Goal: Task Accomplishment & Management: Complete application form

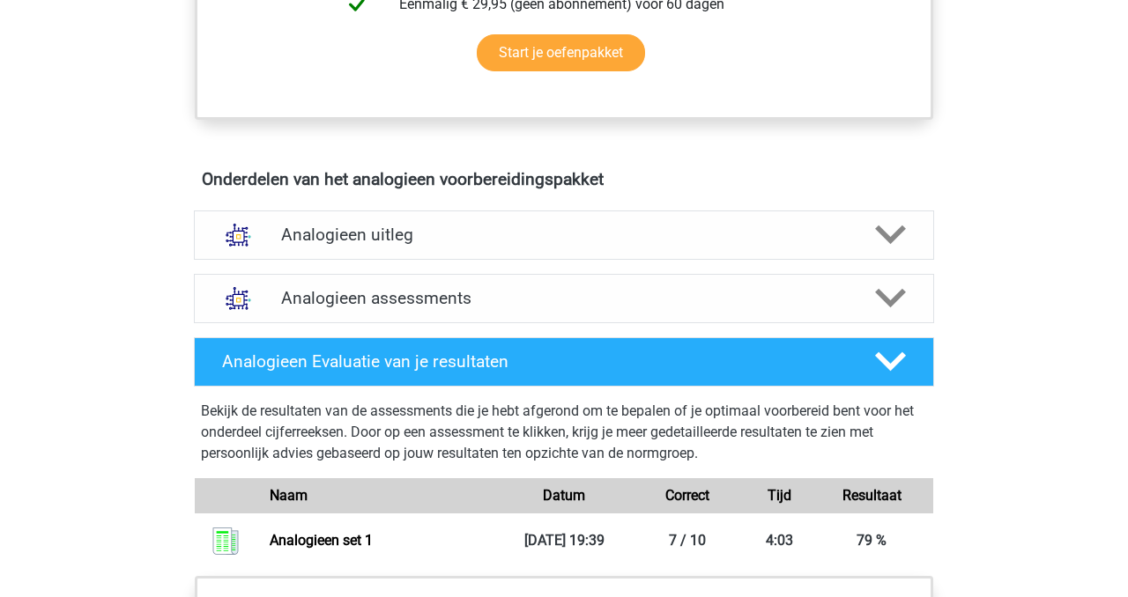
scroll to position [979, 0]
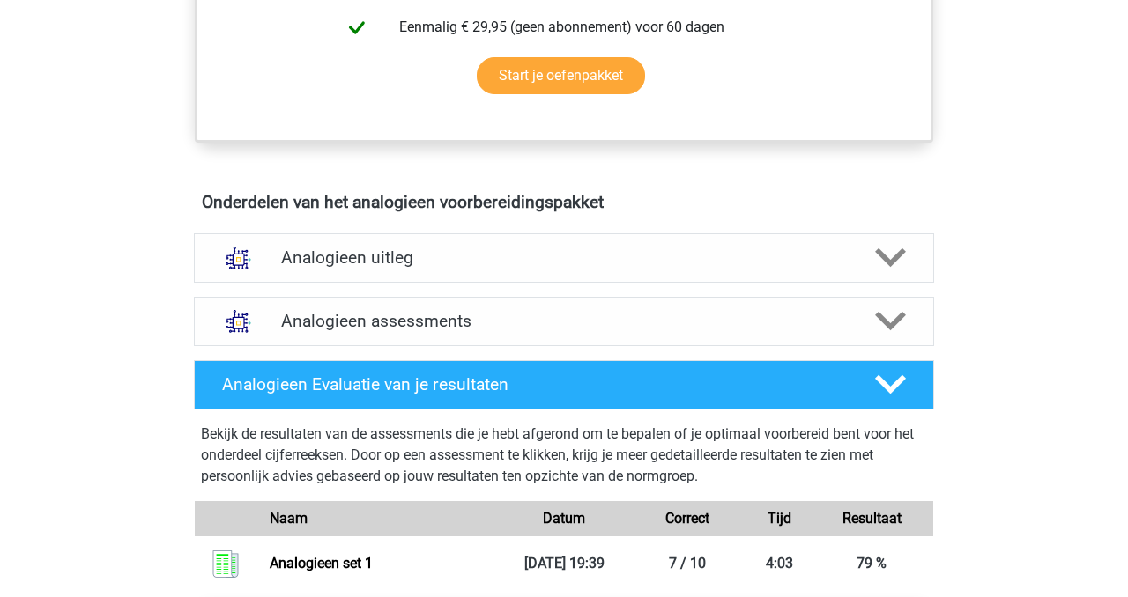
click at [439, 305] on div "Analogieen assessments" at bounding box center [564, 321] width 740 height 49
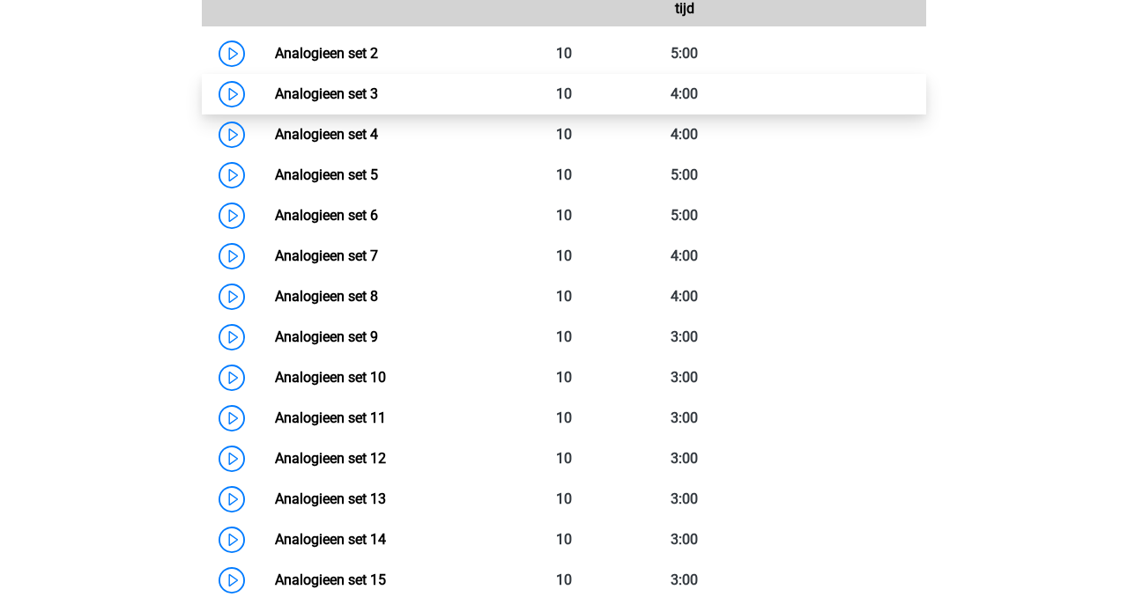
scroll to position [1422, 0]
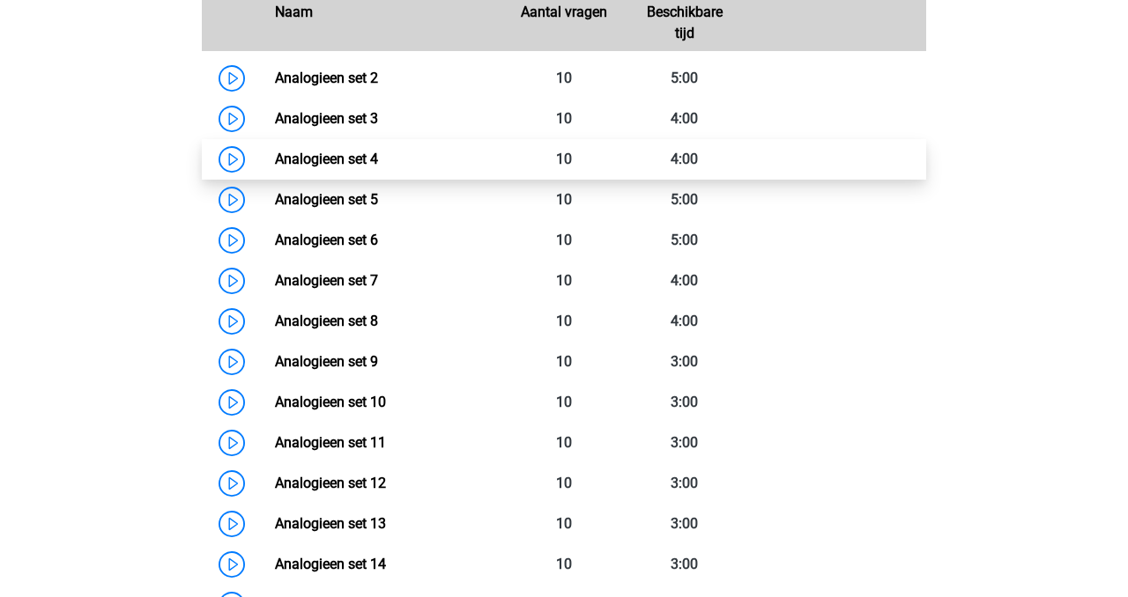
click at [326, 152] on link "Analogieen set 4" at bounding box center [326, 159] width 103 height 17
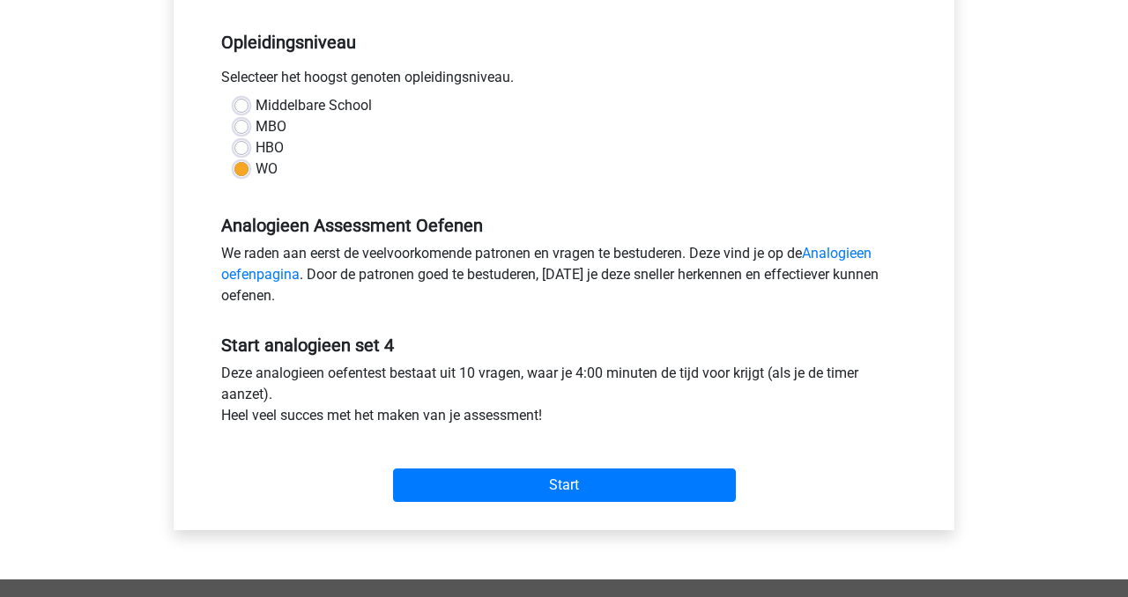
scroll to position [366, 0]
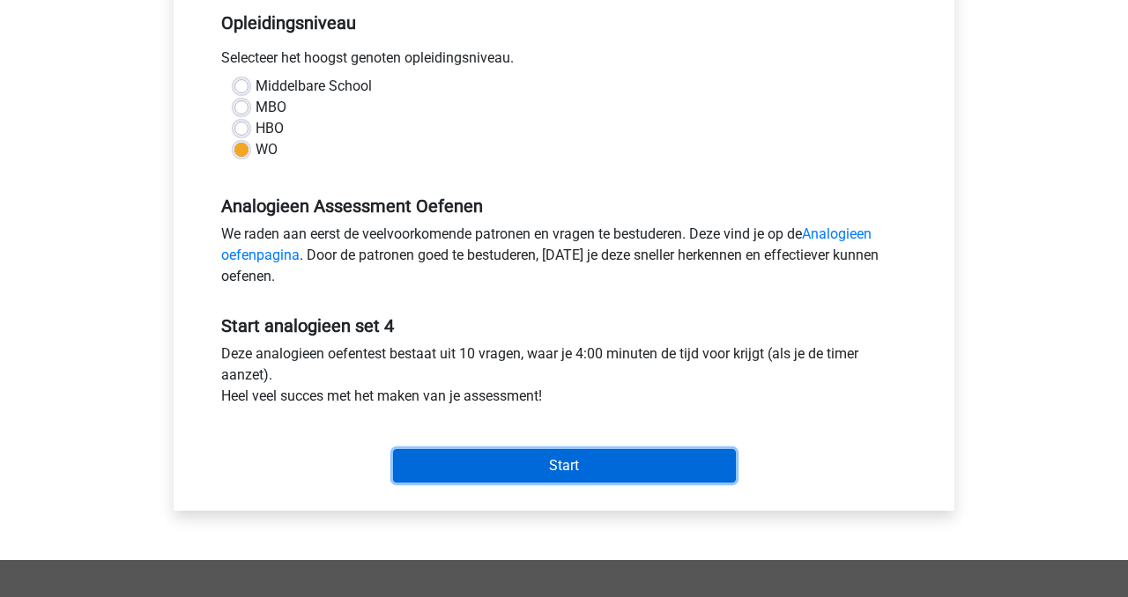
click at [492, 466] on input "Start" at bounding box center [564, 465] width 343 height 33
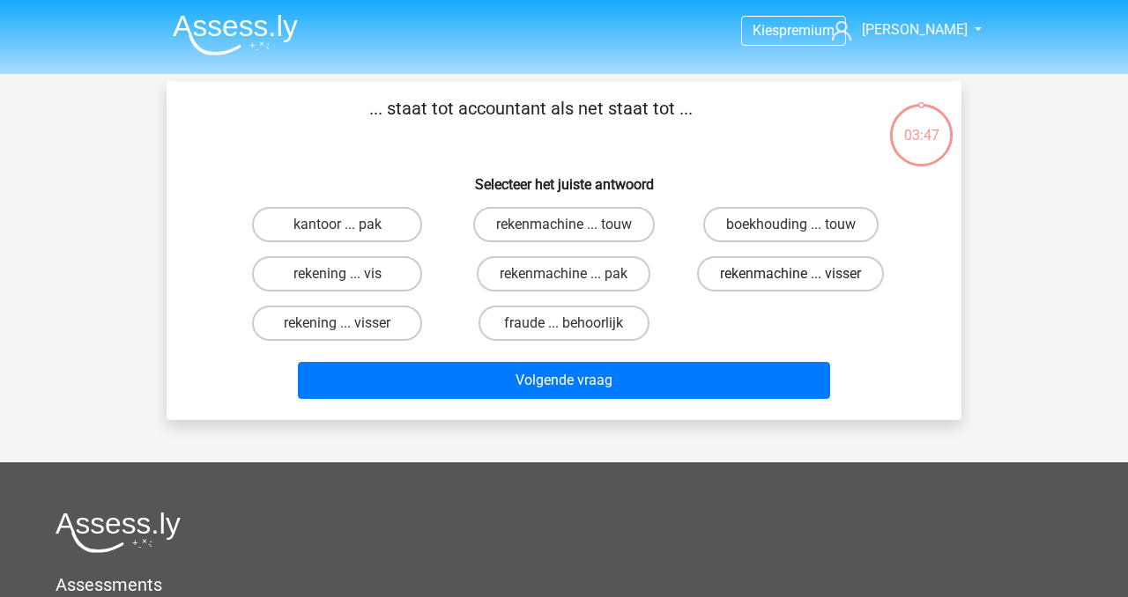
click at [732, 281] on label "rekenmachine ... visser" at bounding box center [790, 273] width 187 height 35
click at [790, 281] on input "rekenmachine ... visser" at bounding box center [795, 279] width 11 height 11
radio input "true"
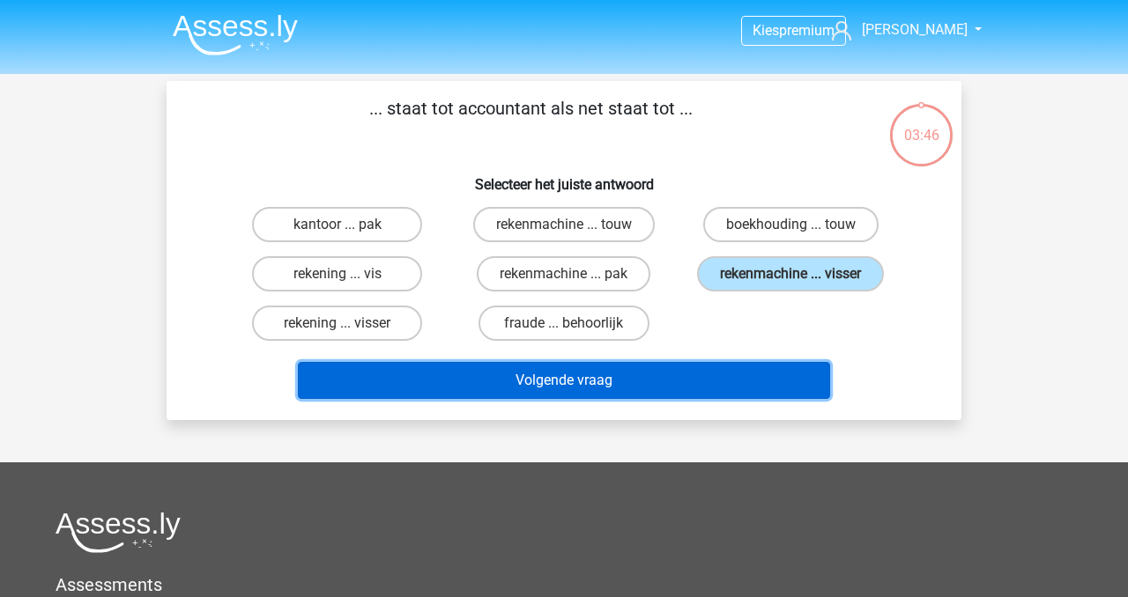
click at [596, 389] on button "Volgende vraag" at bounding box center [564, 380] width 533 height 37
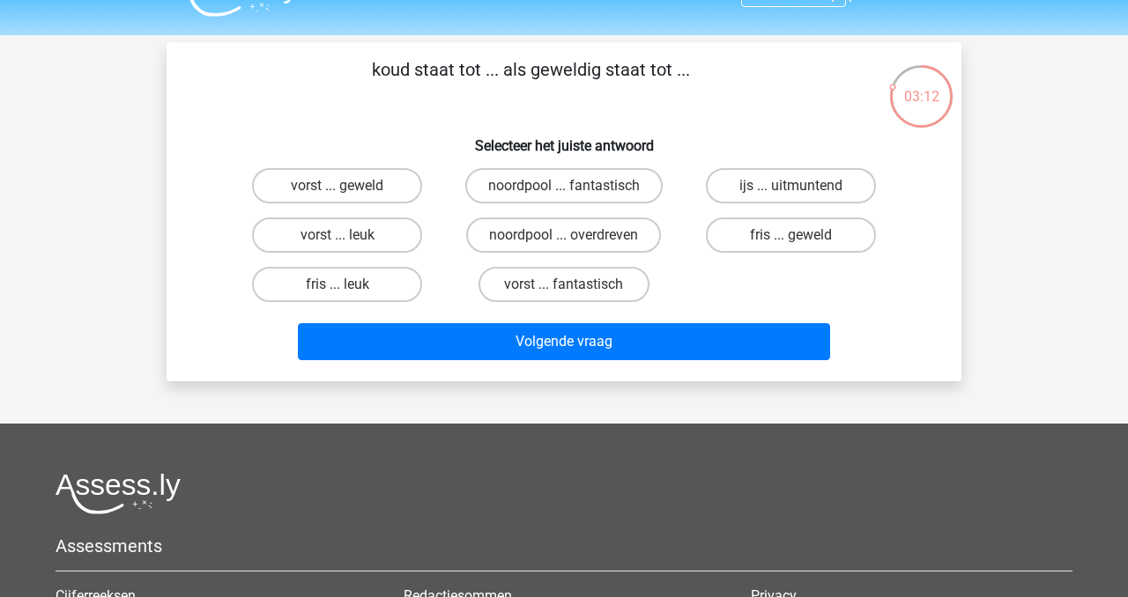
scroll to position [42, 0]
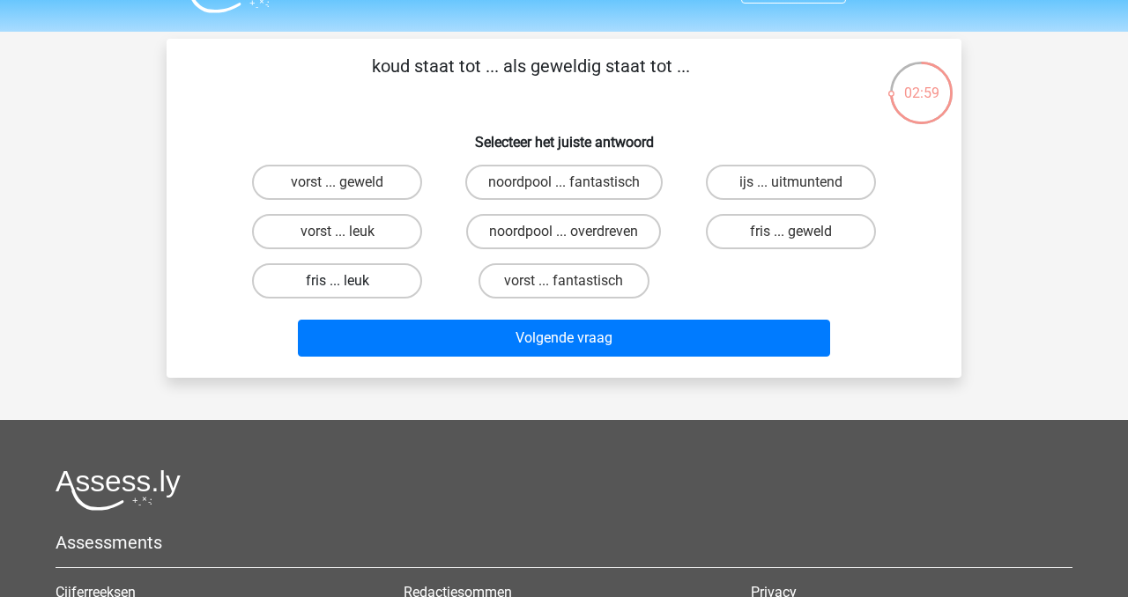
click at [333, 278] on label "fris ... leuk" at bounding box center [337, 280] width 170 height 35
click at [337, 281] on input "fris ... leuk" at bounding box center [342, 286] width 11 height 11
radio input "true"
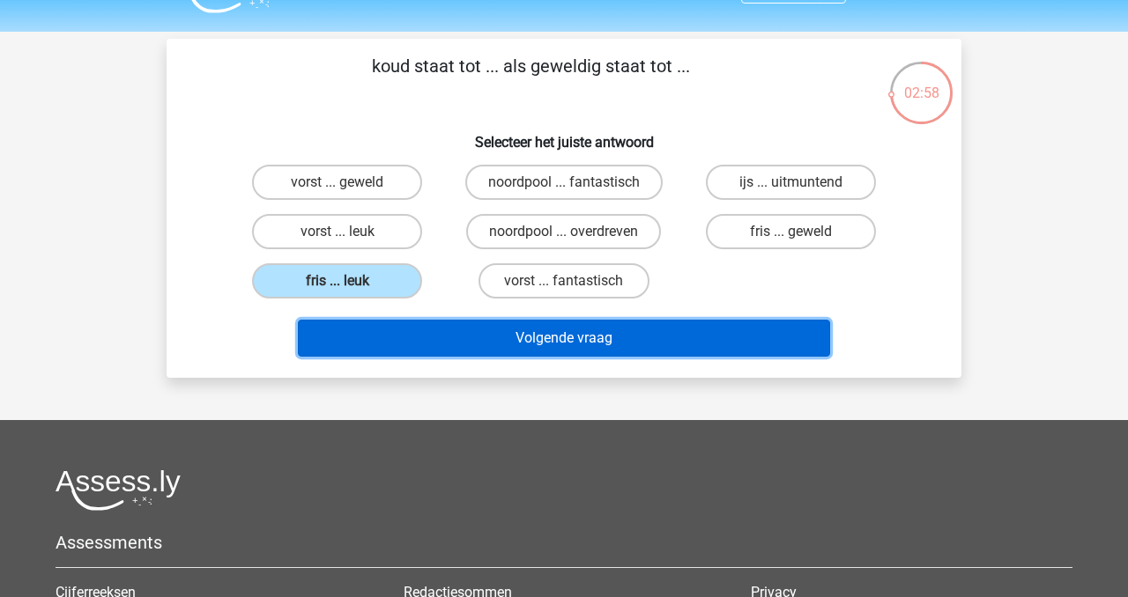
click at [492, 339] on button "Volgende vraag" at bounding box center [564, 338] width 533 height 37
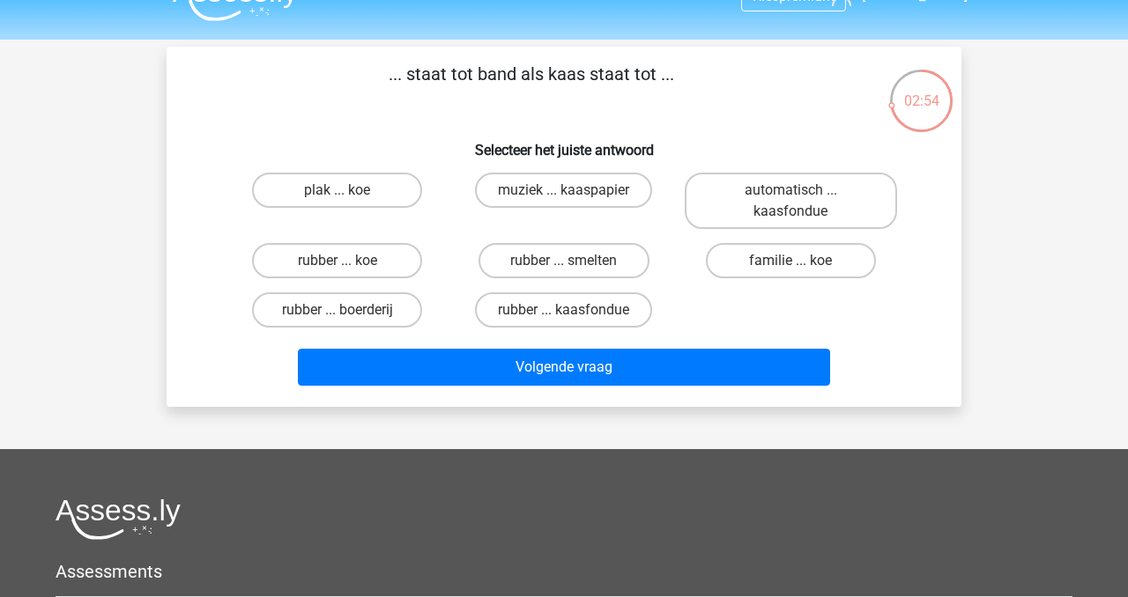
scroll to position [36, 0]
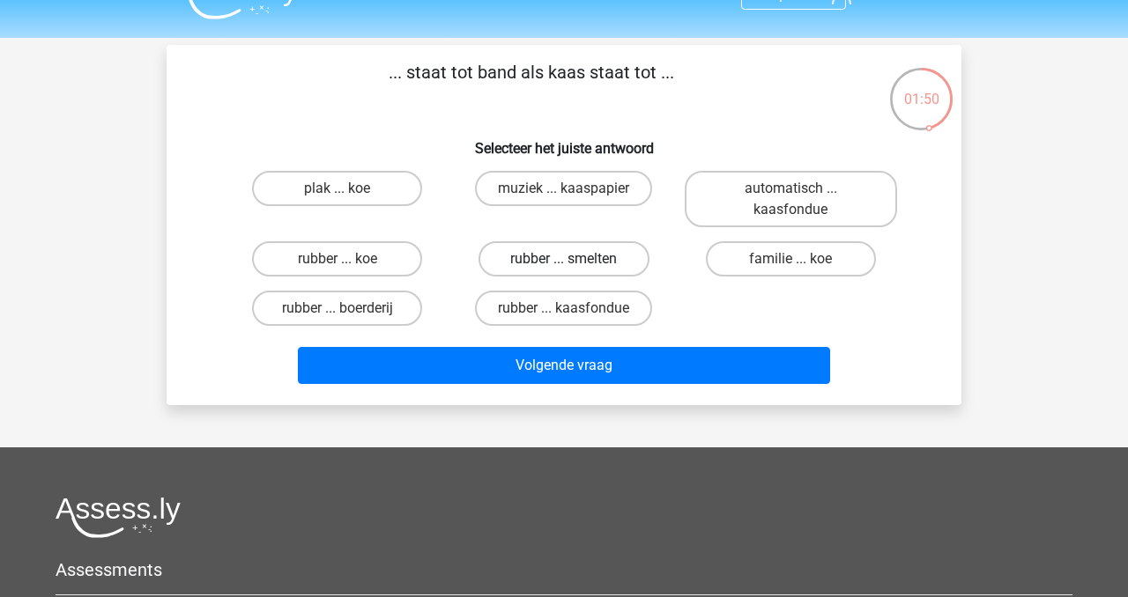
click at [556, 255] on label "rubber ... smelten" at bounding box center [563, 258] width 170 height 35
click at [564, 259] on input "rubber ... smelten" at bounding box center [569, 264] width 11 height 11
radio input "true"
click at [551, 302] on label "rubber ... kaasfondue" at bounding box center [563, 308] width 177 height 35
click at [564, 308] on input "rubber ... kaasfondue" at bounding box center [569, 313] width 11 height 11
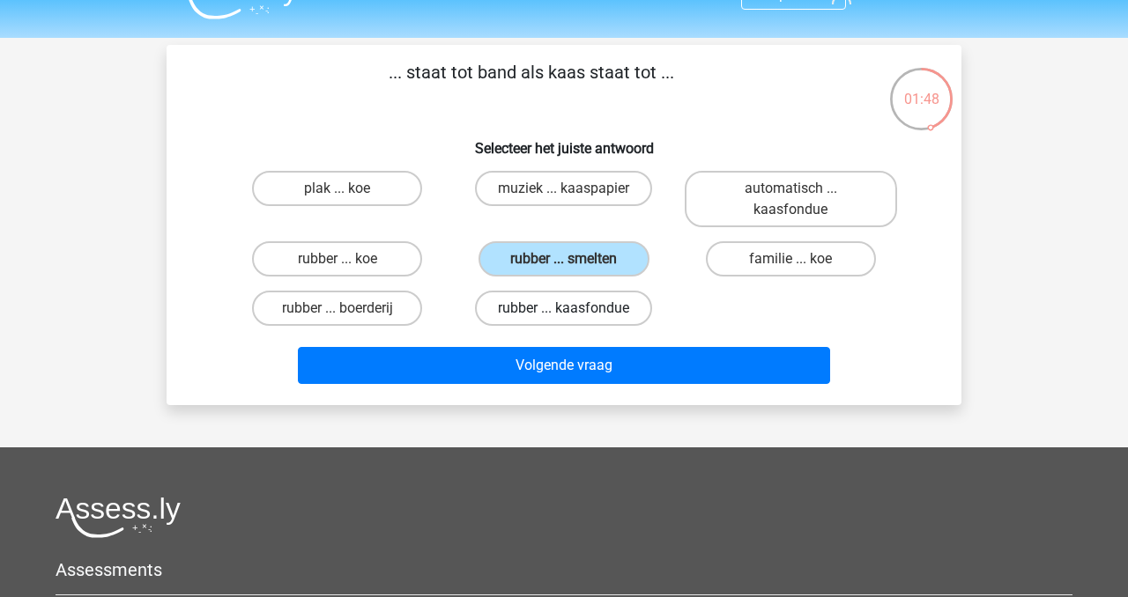
radio input "true"
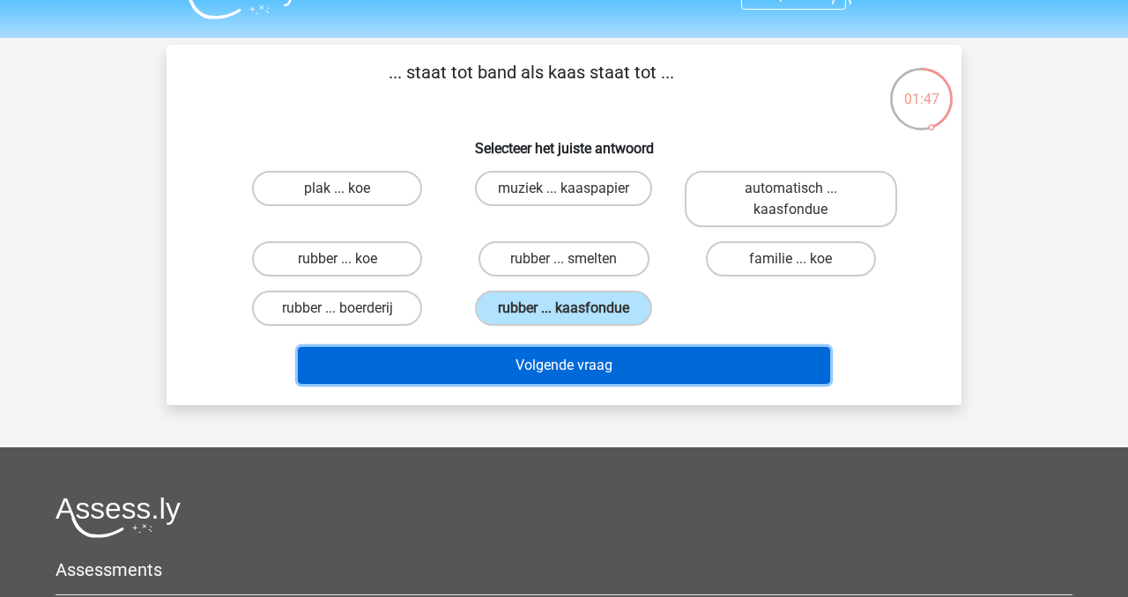
click at [551, 366] on button "Volgende vraag" at bounding box center [564, 365] width 533 height 37
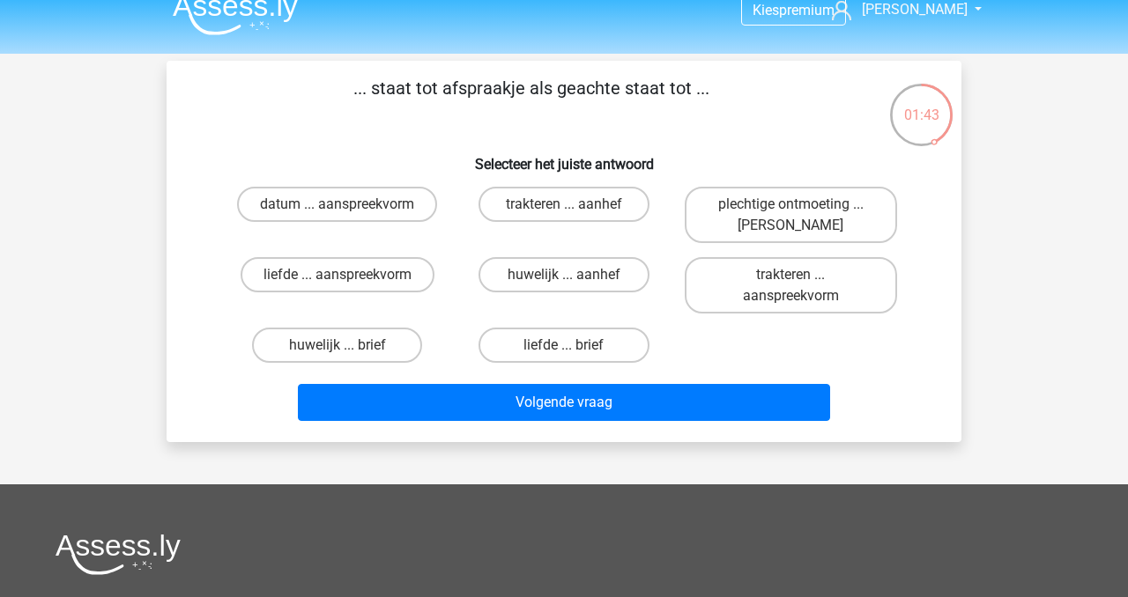
scroll to position [23, 0]
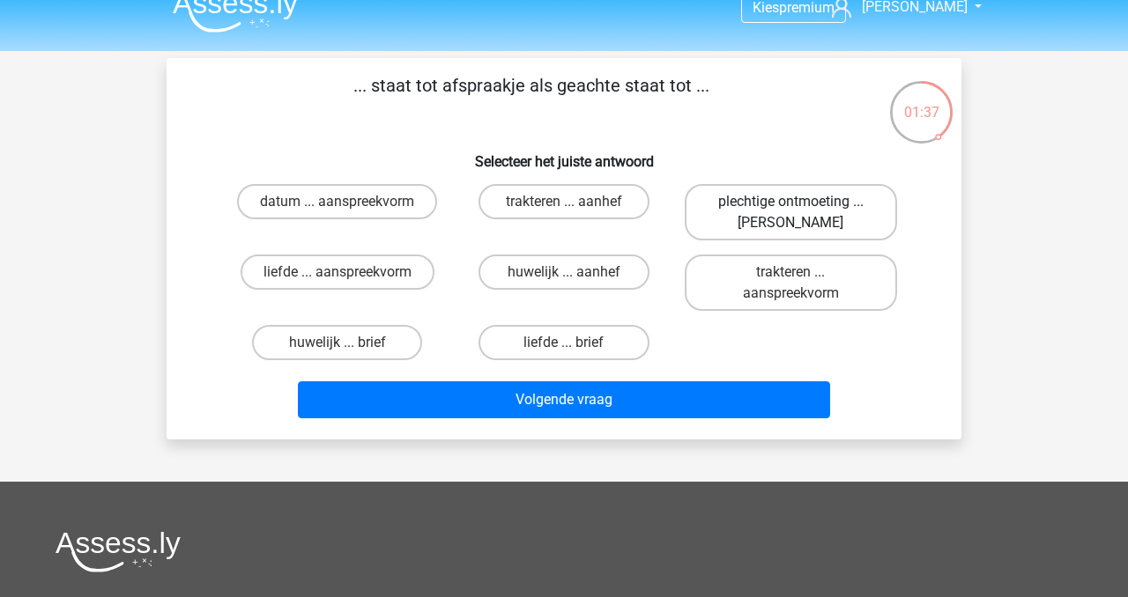
click at [738, 204] on label "plechtige ontmoeting ... [PERSON_NAME]" at bounding box center [791, 212] width 212 height 56
click at [790, 204] on input "plechtige ontmoeting ... [PERSON_NAME]" at bounding box center [795, 207] width 11 height 11
radio input "true"
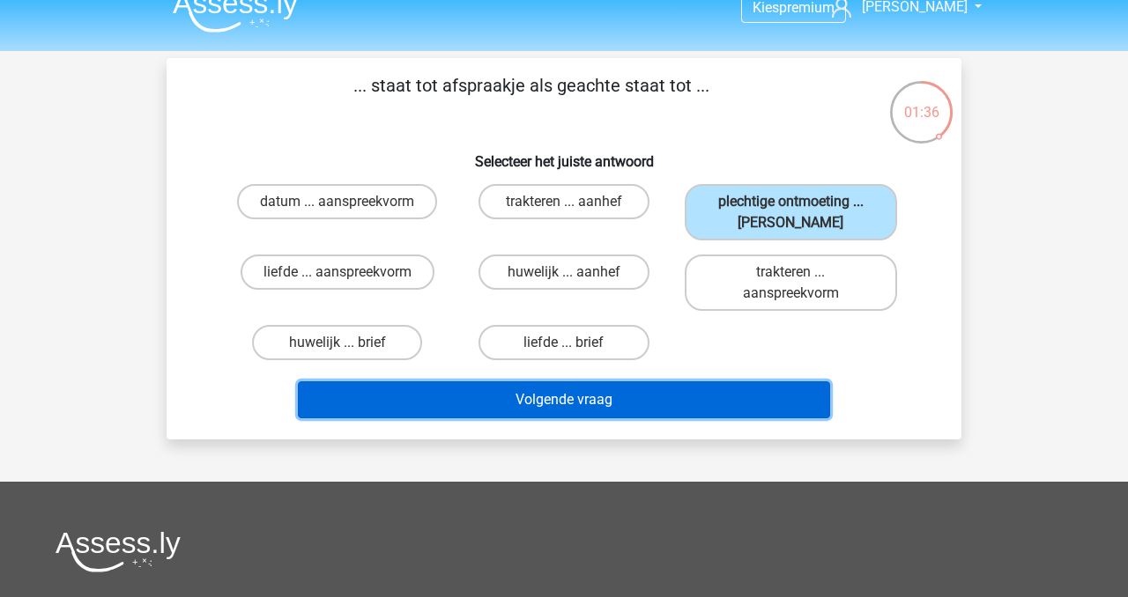
click at [596, 399] on button "Volgende vraag" at bounding box center [564, 399] width 533 height 37
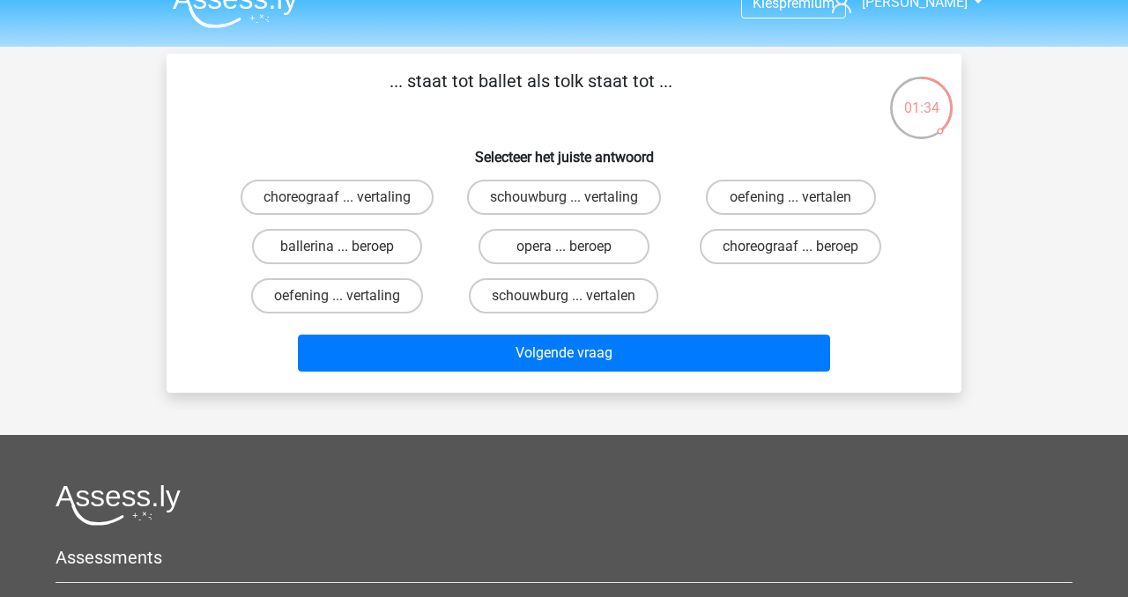
scroll to position [29, 0]
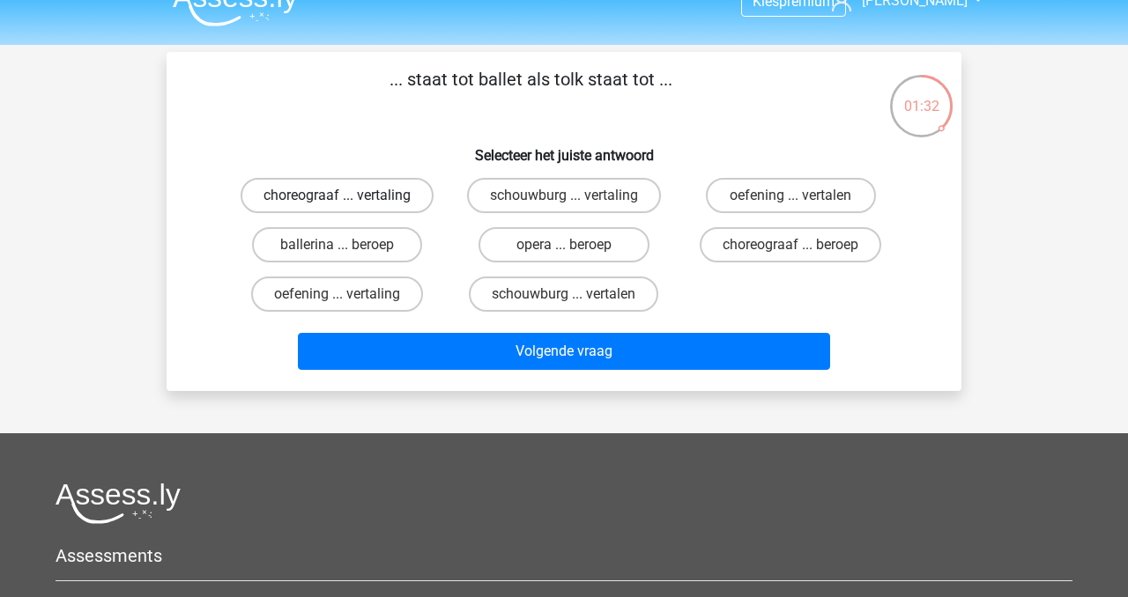
click at [310, 189] on label "choreograaf ... vertaling" at bounding box center [337, 195] width 193 height 35
click at [337, 196] on input "choreograaf ... vertaling" at bounding box center [342, 201] width 11 height 11
radio input "true"
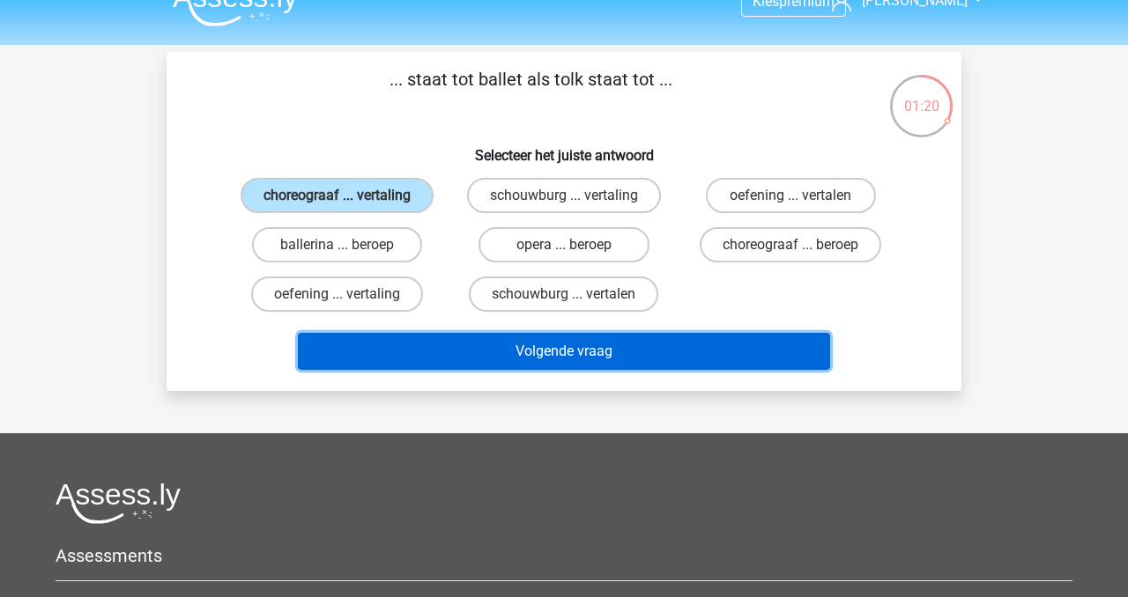
click at [542, 348] on button "Volgende vraag" at bounding box center [564, 351] width 533 height 37
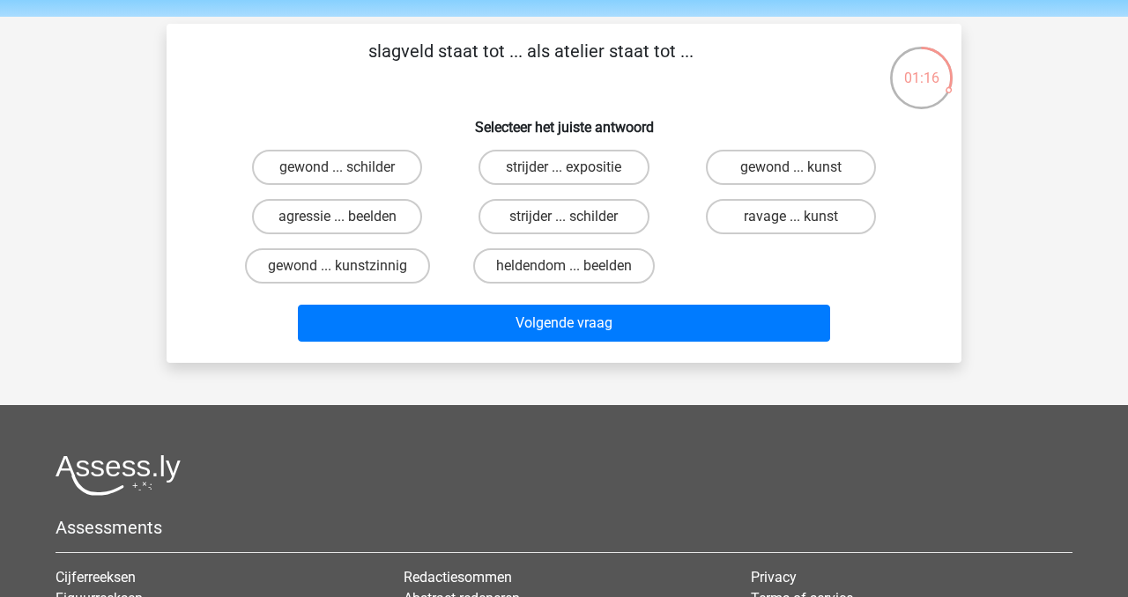
scroll to position [58, 0]
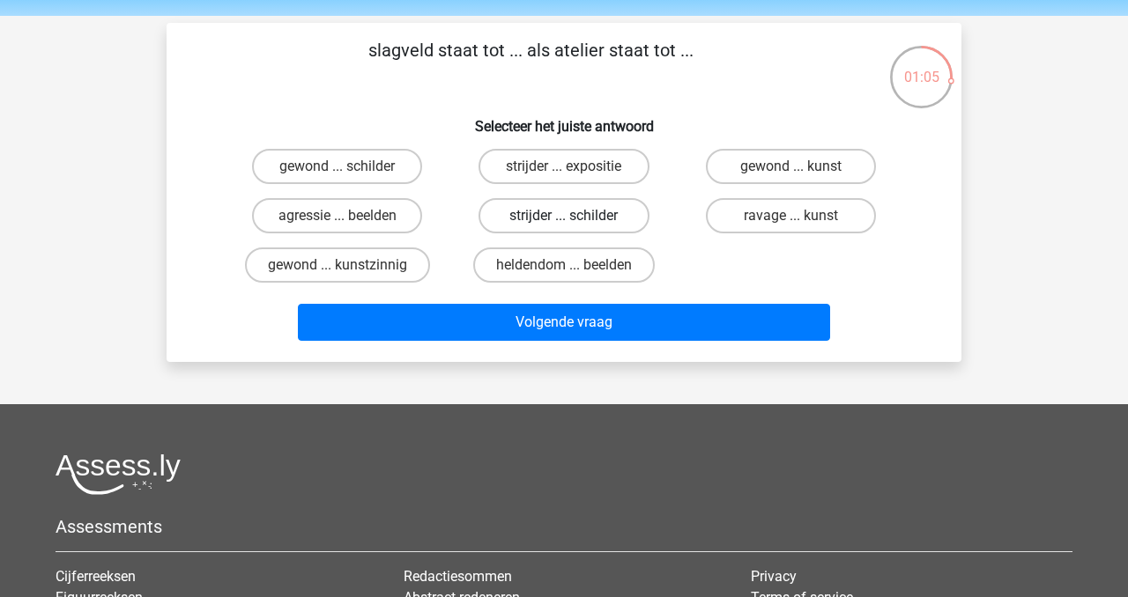
click at [549, 215] on label "strijder ... schilder" at bounding box center [563, 215] width 170 height 35
click at [564, 216] on input "strijder ... schilder" at bounding box center [569, 221] width 11 height 11
radio input "true"
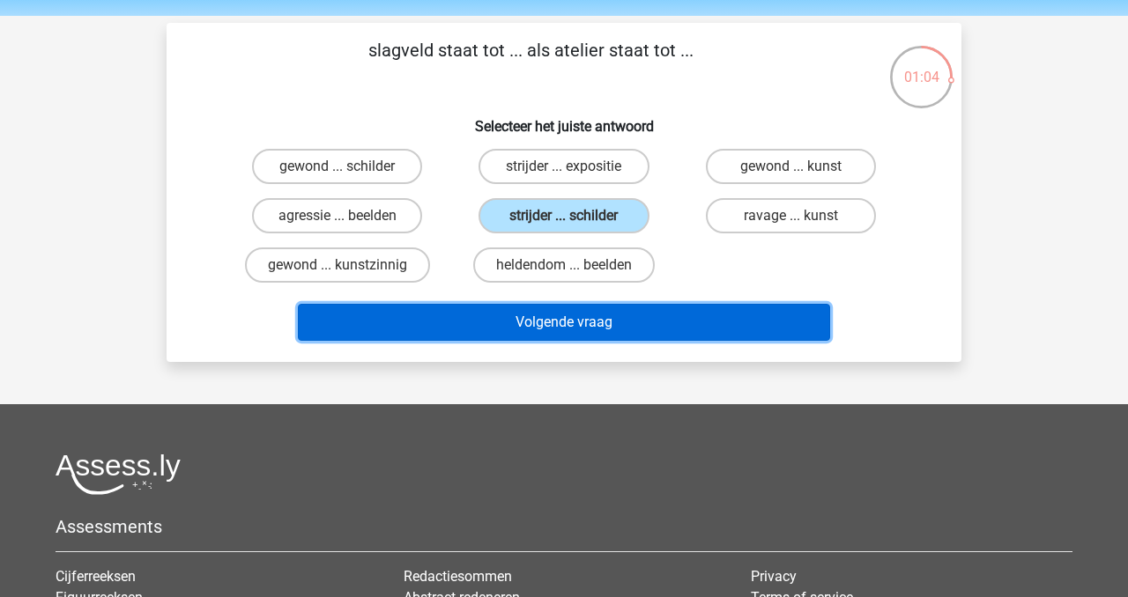
click at [550, 329] on button "Volgende vraag" at bounding box center [564, 322] width 533 height 37
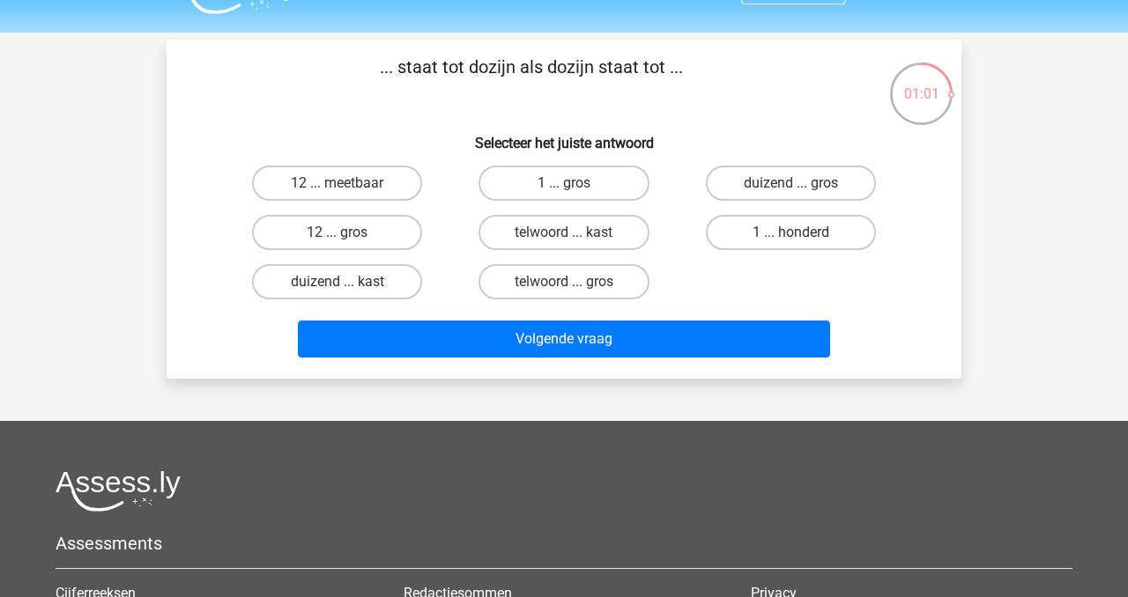
scroll to position [43, 0]
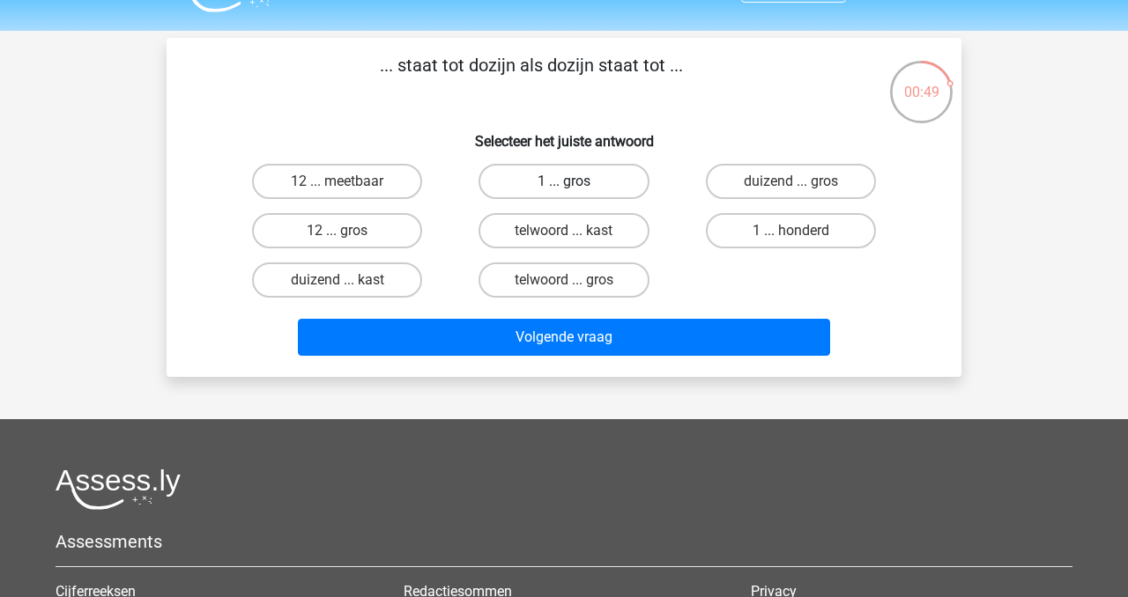
click at [562, 184] on label "1 ... gros" at bounding box center [563, 181] width 170 height 35
click at [564, 184] on input "1 ... gros" at bounding box center [569, 186] width 11 height 11
radio input "true"
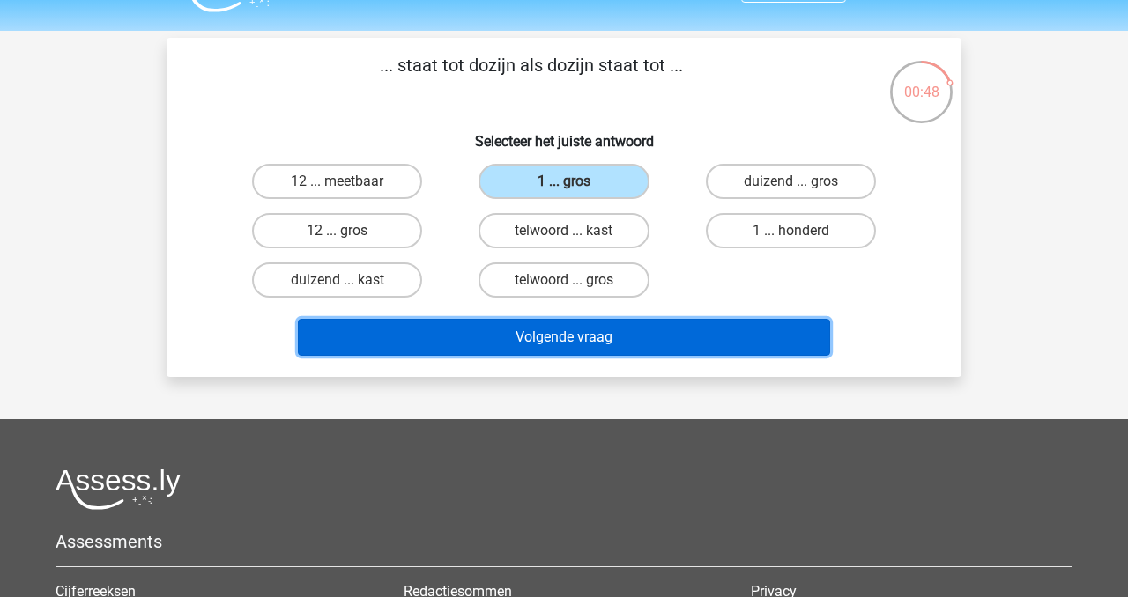
click at [579, 342] on button "Volgende vraag" at bounding box center [564, 337] width 533 height 37
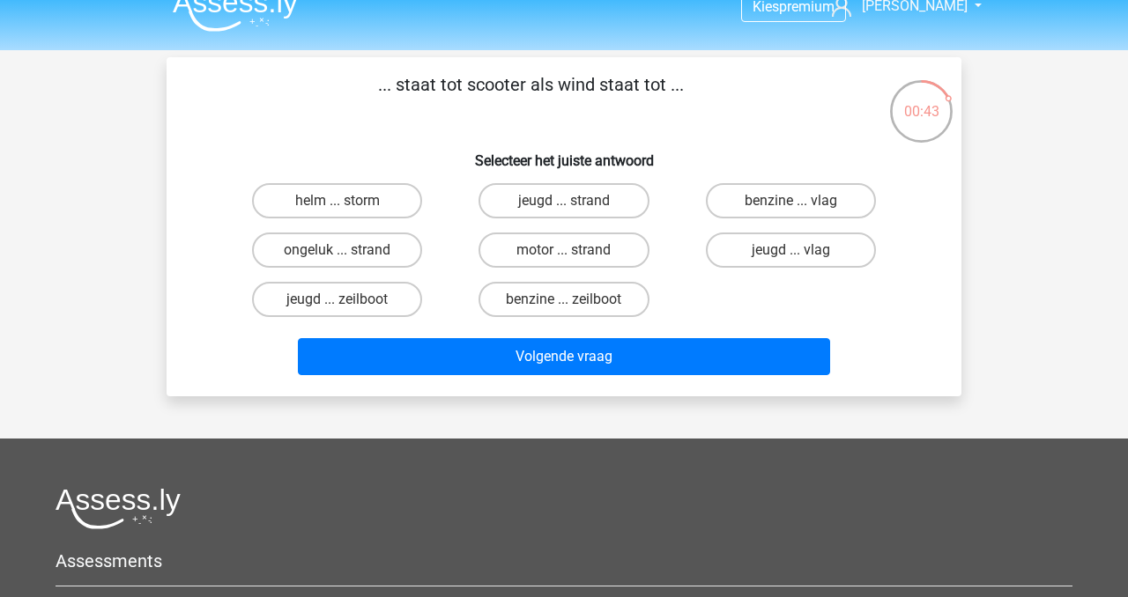
scroll to position [8, 0]
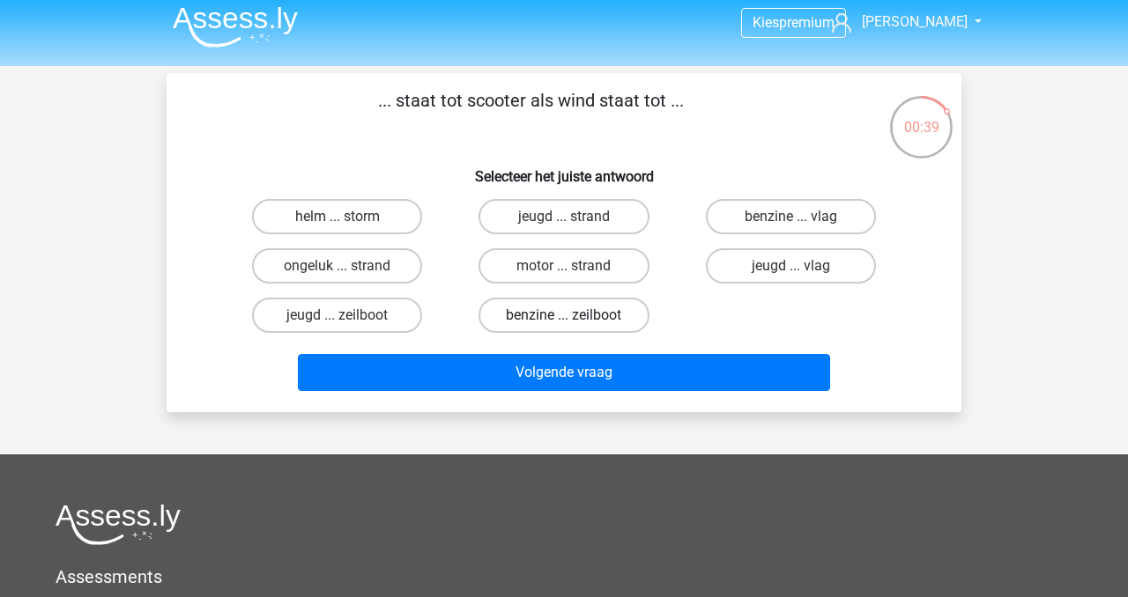
click at [547, 317] on label "benzine ... zeilboot" at bounding box center [563, 315] width 170 height 35
click at [564, 317] on input "benzine ... zeilboot" at bounding box center [569, 320] width 11 height 11
radio input "true"
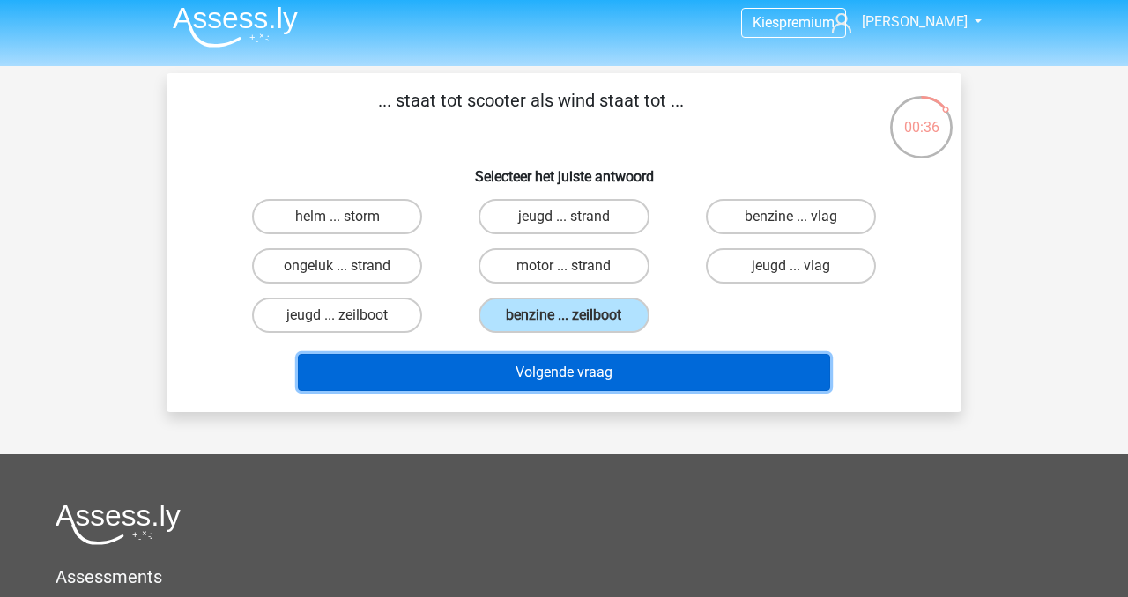
click at [564, 376] on button "Volgende vraag" at bounding box center [564, 372] width 533 height 37
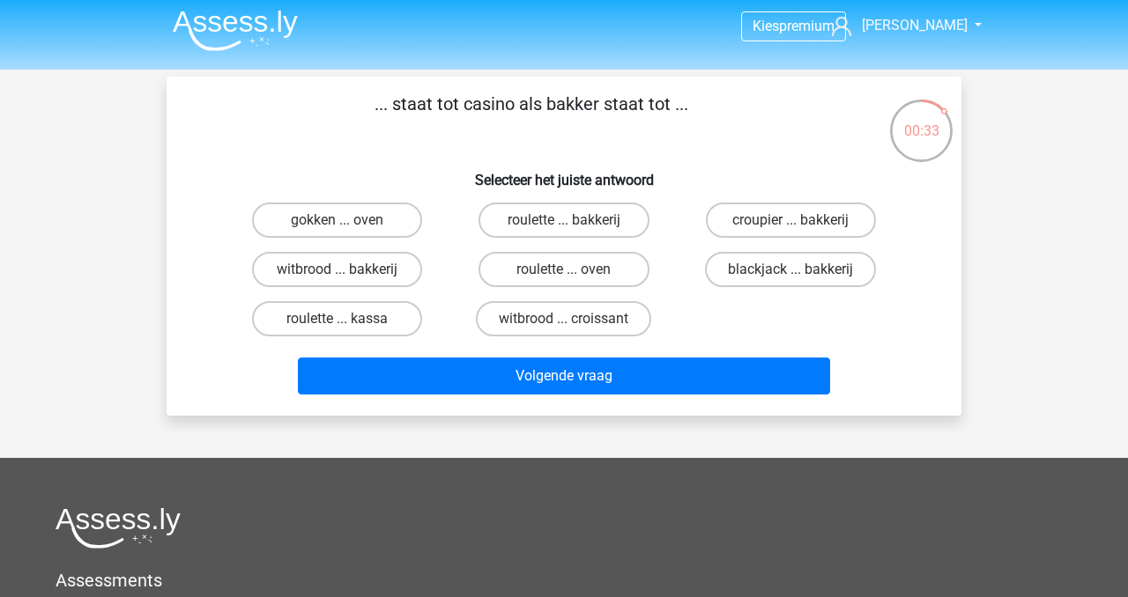
scroll to position [0, 0]
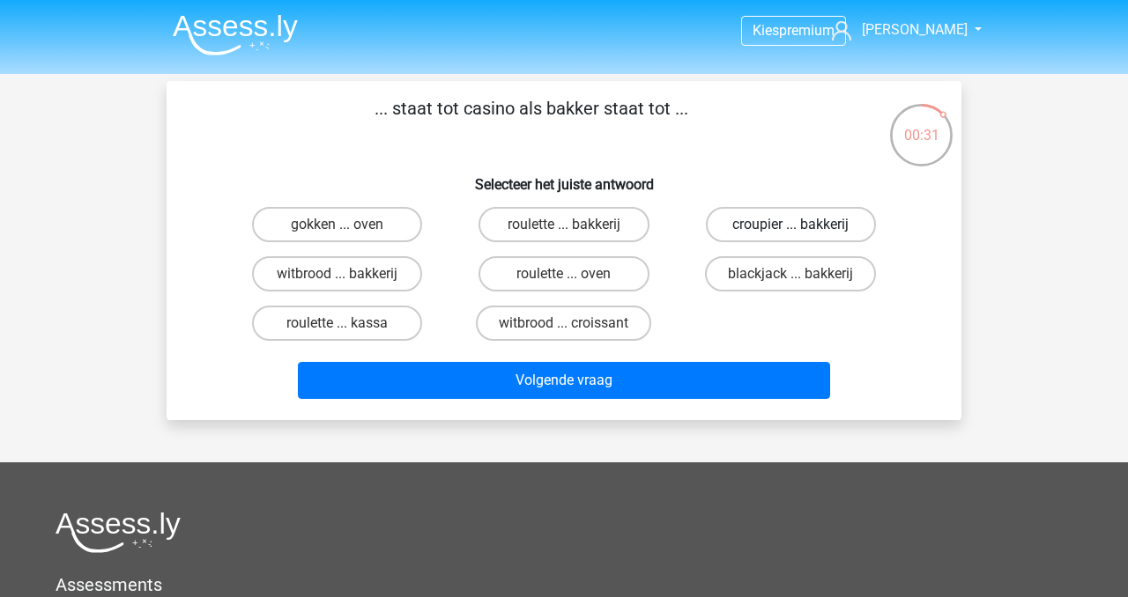
click at [751, 227] on label "croupier ... bakkerij" at bounding box center [791, 224] width 170 height 35
click at [790, 227] on input "croupier ... bakkerij" at bounding box center [795, 230] width 11 height 11
radio input "true"
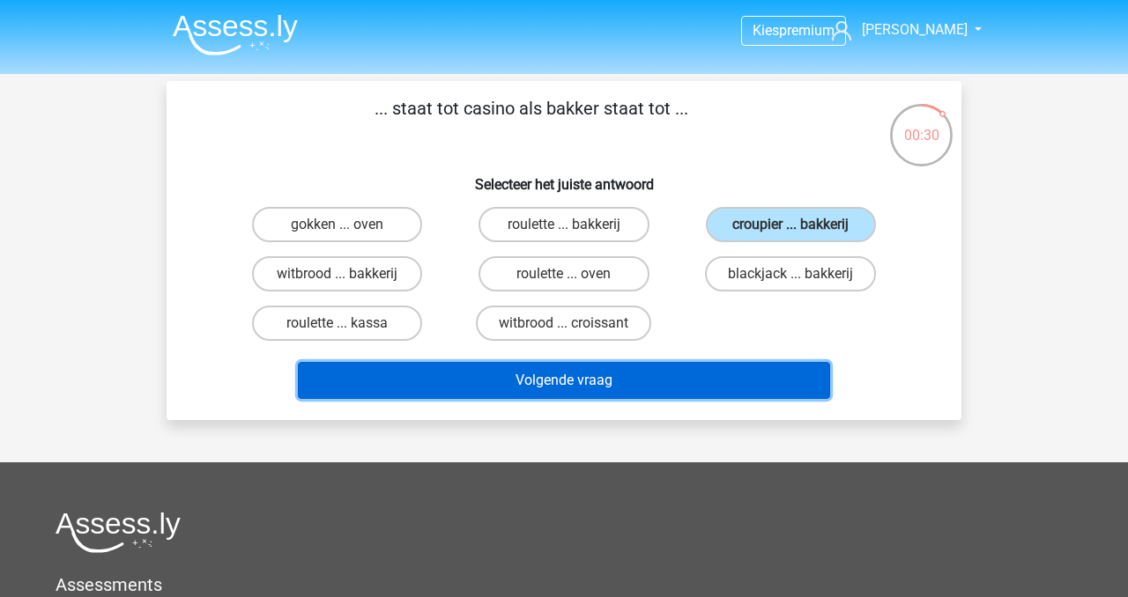
click at [634, 381] on button "Volgende vraag" at bounding box center [564, 380] width 533 height 37
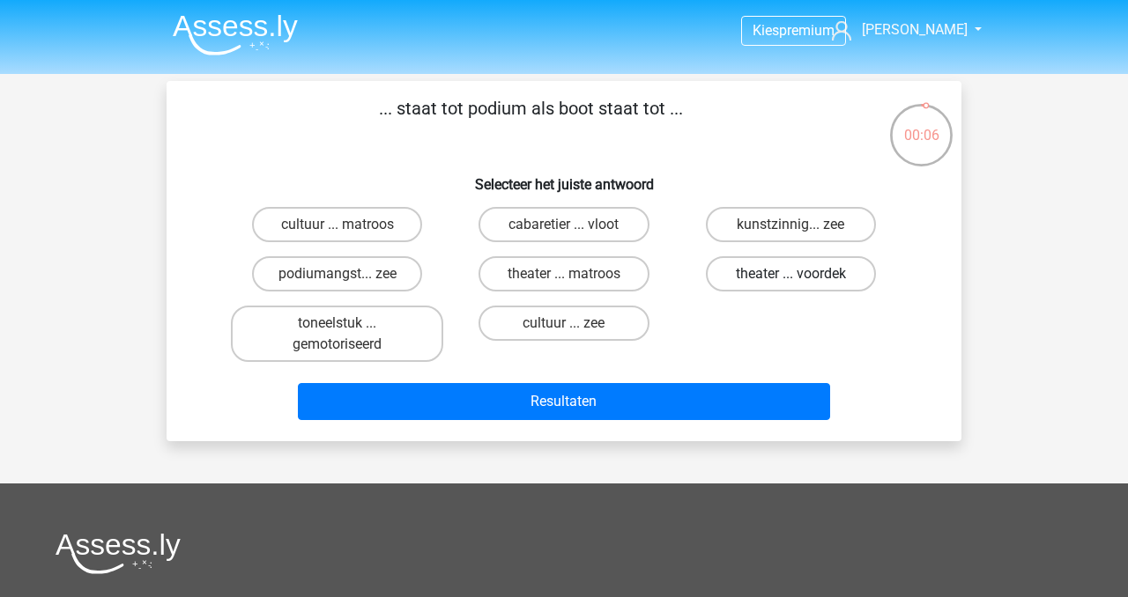
click at [754, 278] on label "theater ... voordek" at bounding box center [791, 273] width 170 height 35
click at [790, 278] on input "theater ... voordek" at bounding box center [795, 279] width 11 height 11
radio input "true"
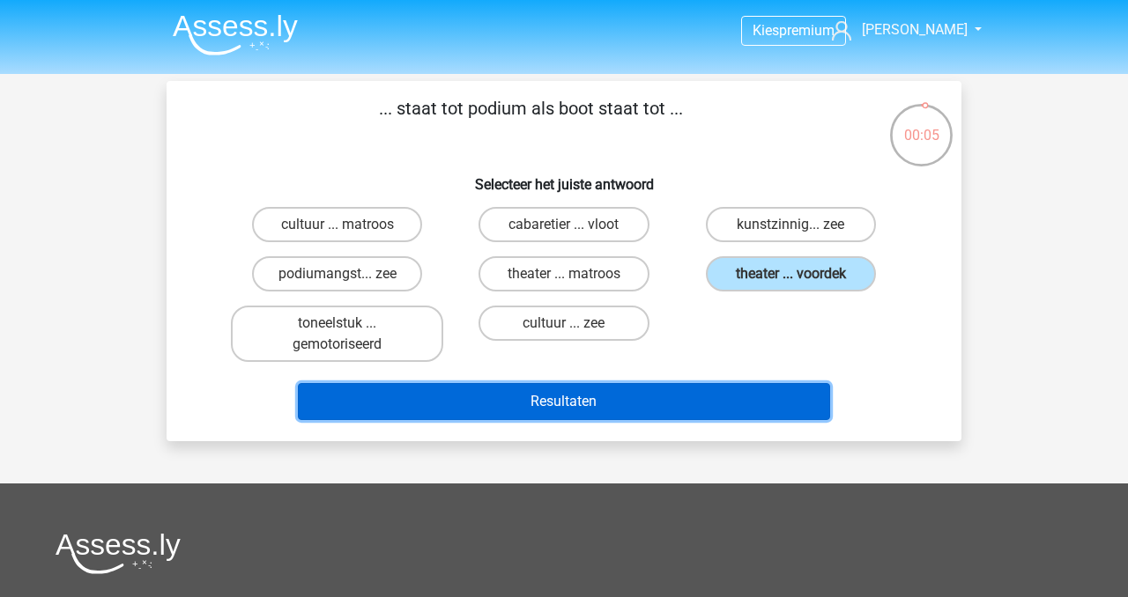
click at [579, 398] on button "Resultaten" at bounding box center [564, 401] width 533 height 37
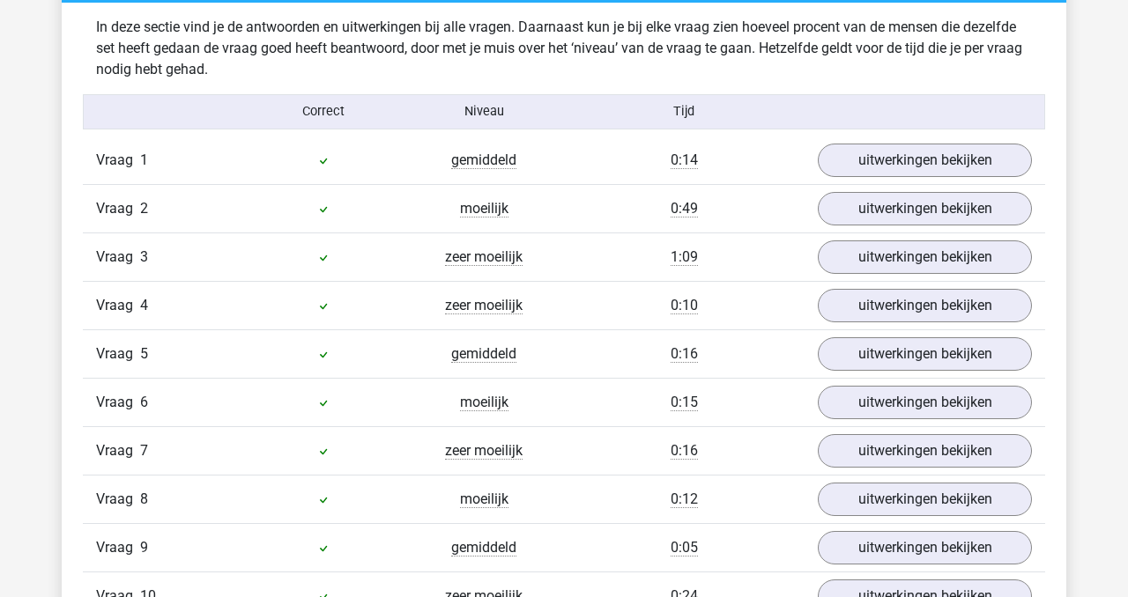
scroll to position [1381, 0]
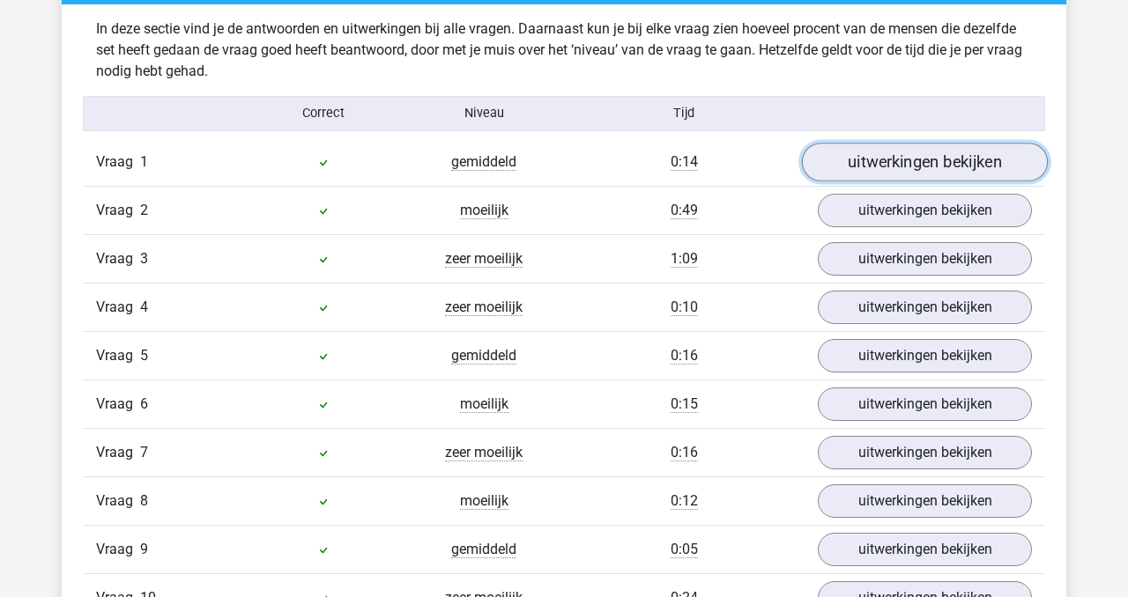
click at [963, 165] on link "uitwerkingen bekijken" at bounding box center [925, 162] width 246 height 39
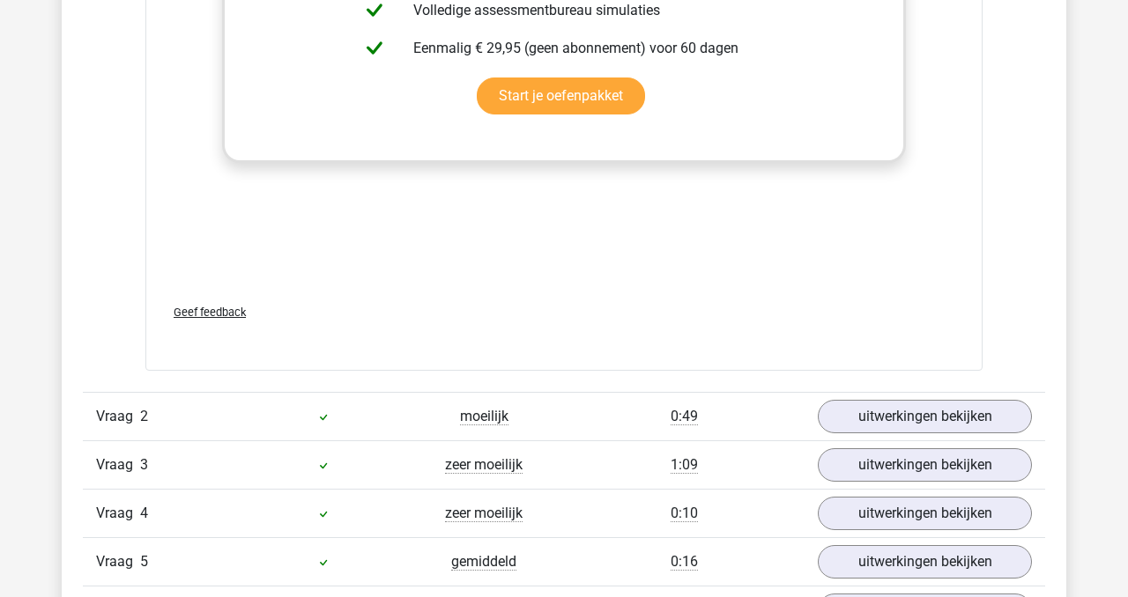
scroll to position [2110, 0]
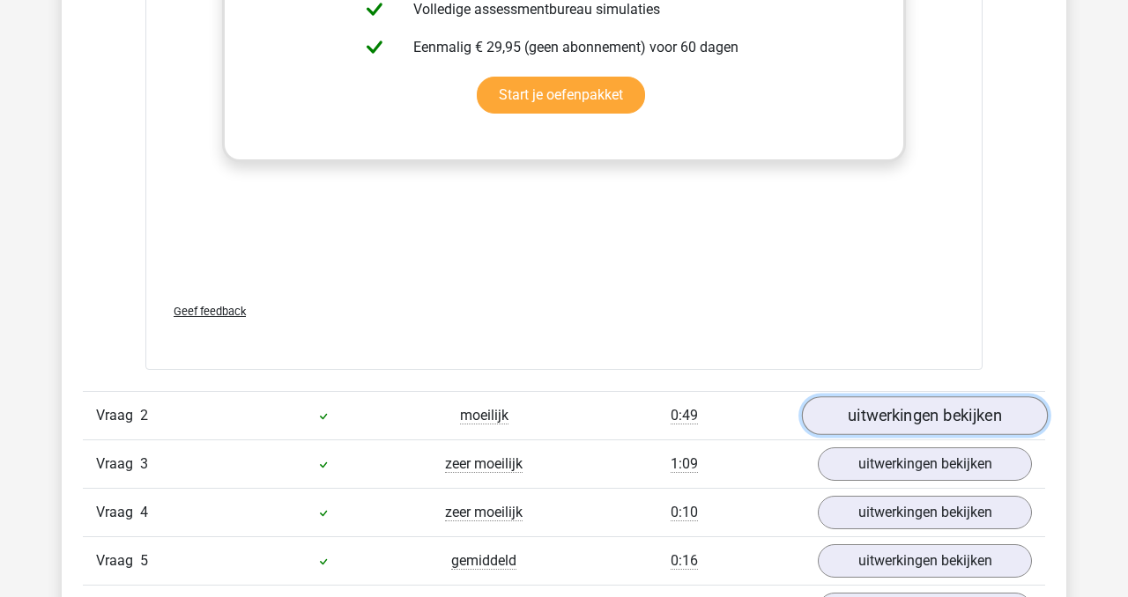
click at [927, 411] on link "uitwerkingen bekijken" at bounding box center [925, 415] width 246 height 39
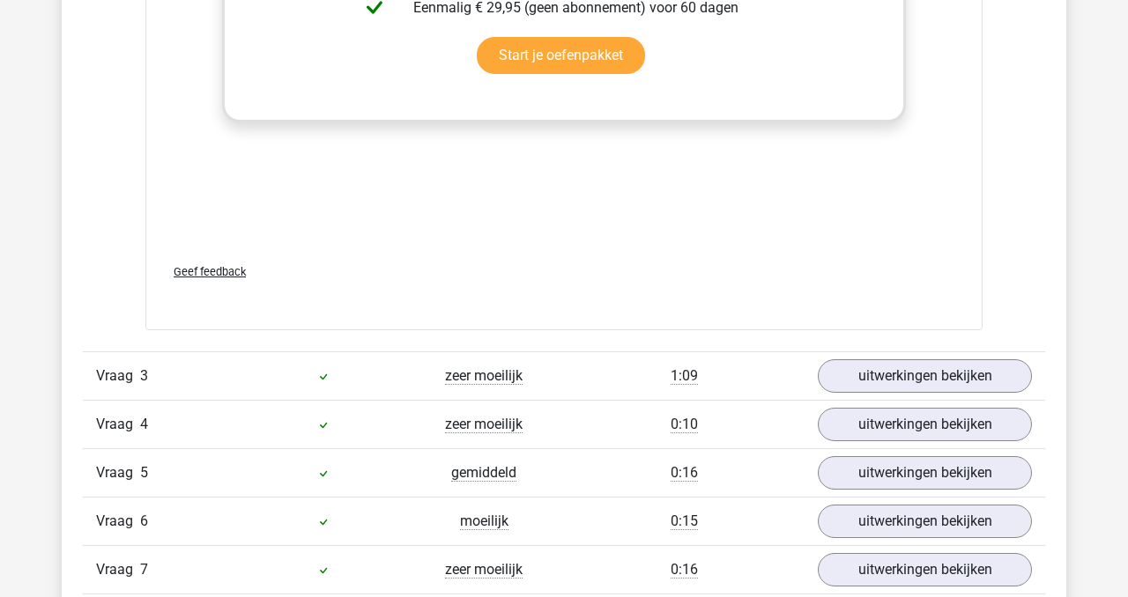
scroll to position [3155, 0]
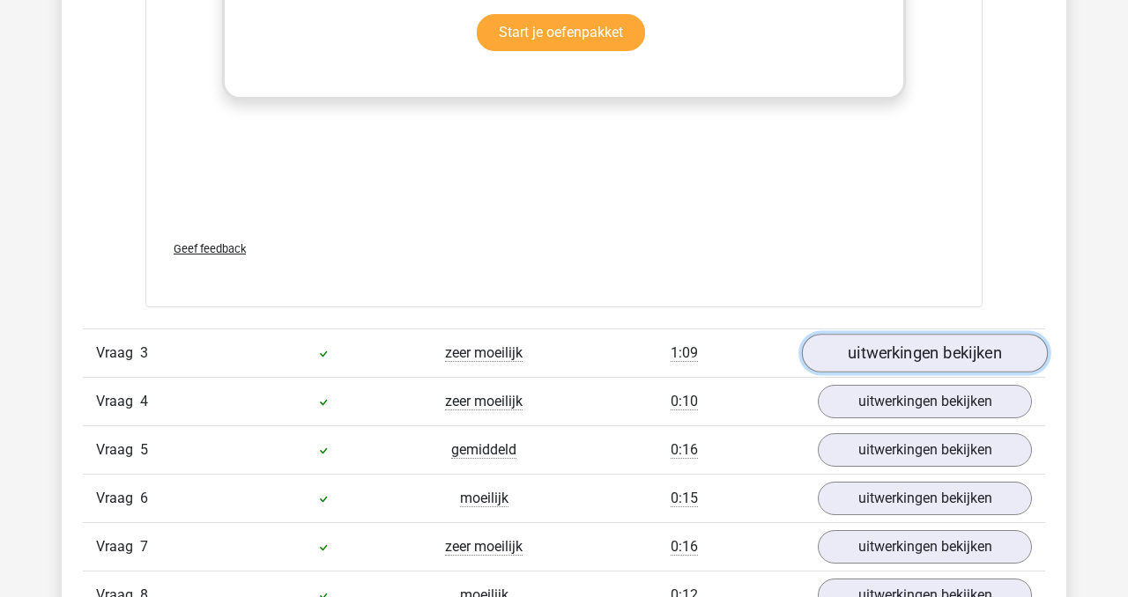
click at [958, 358] on link "uitwerkingen bekijken" at bounding box center [925, 353] width 246 height 39
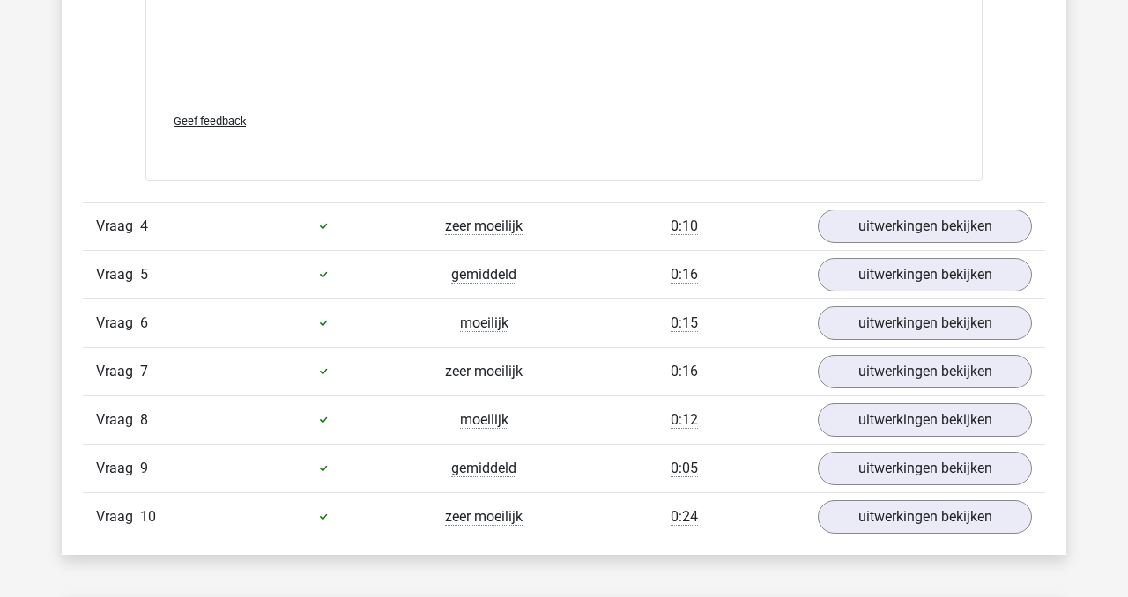
scroll to position [4310, 0]
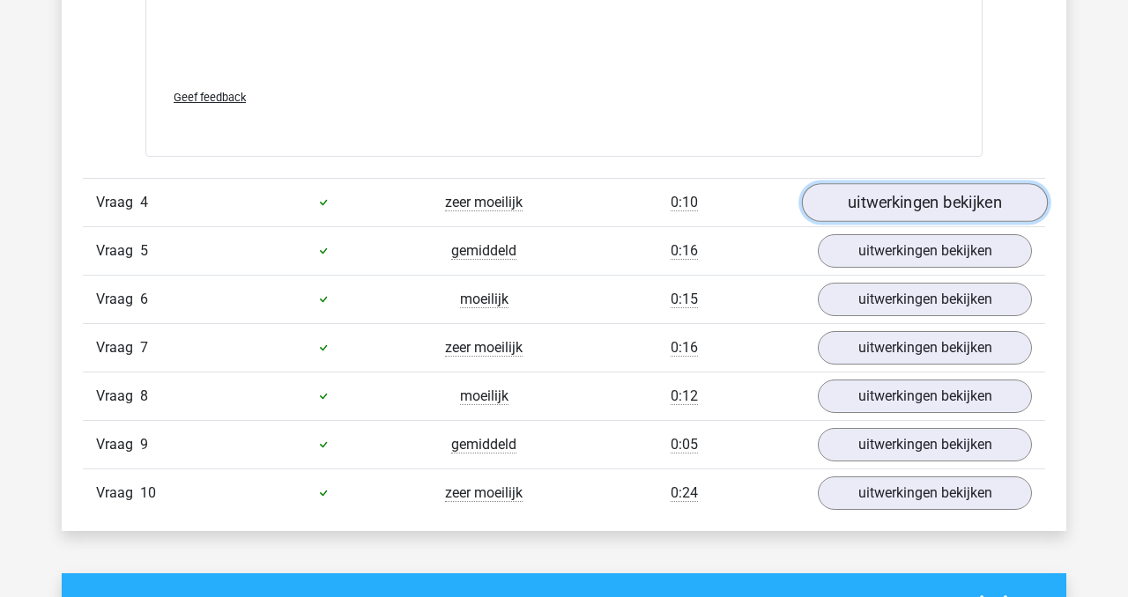
click at [908, 197] on link "uitwerkingen bekijken" at bounding box center [925, 202] width 246 height 39
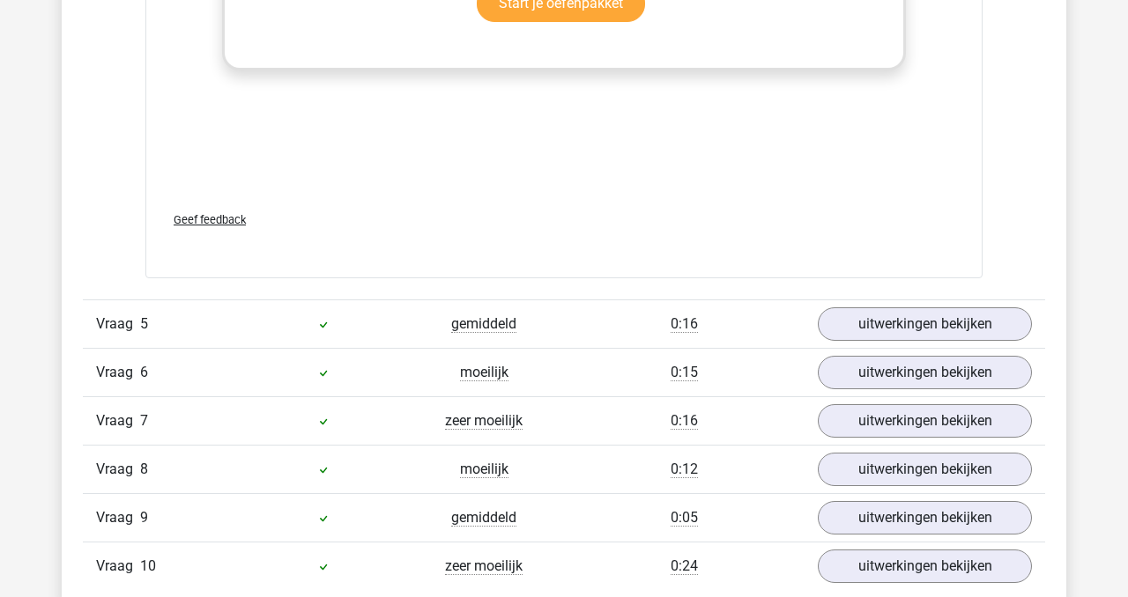
scroll to position [5196, 0]
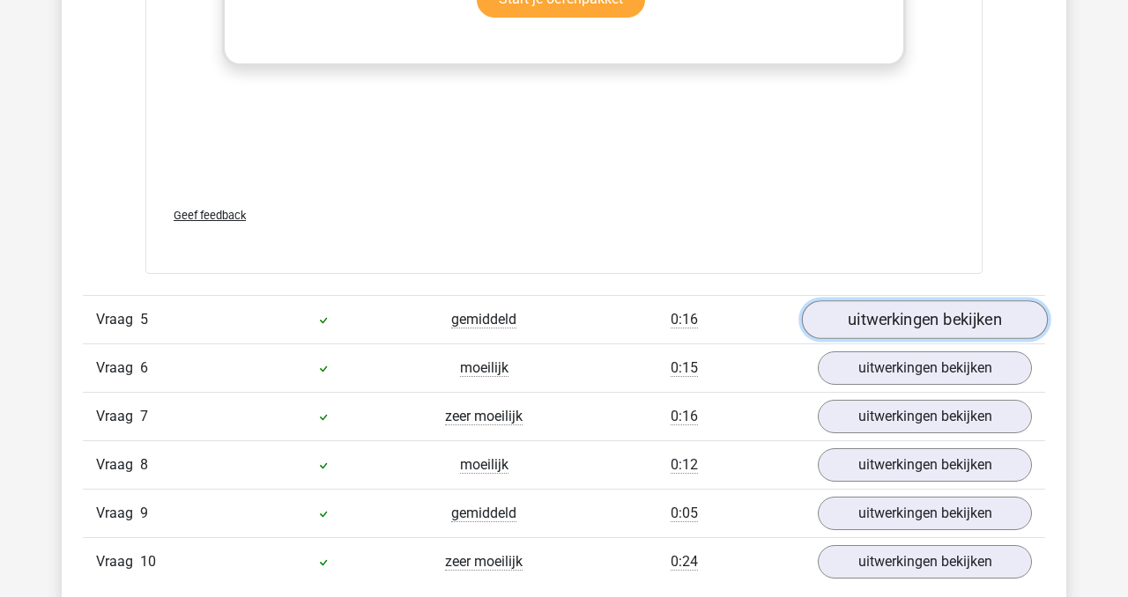
click at [882, 322] on link "uitwerkingen bekijken" at bounding box center [925, 319] width 246 height 39
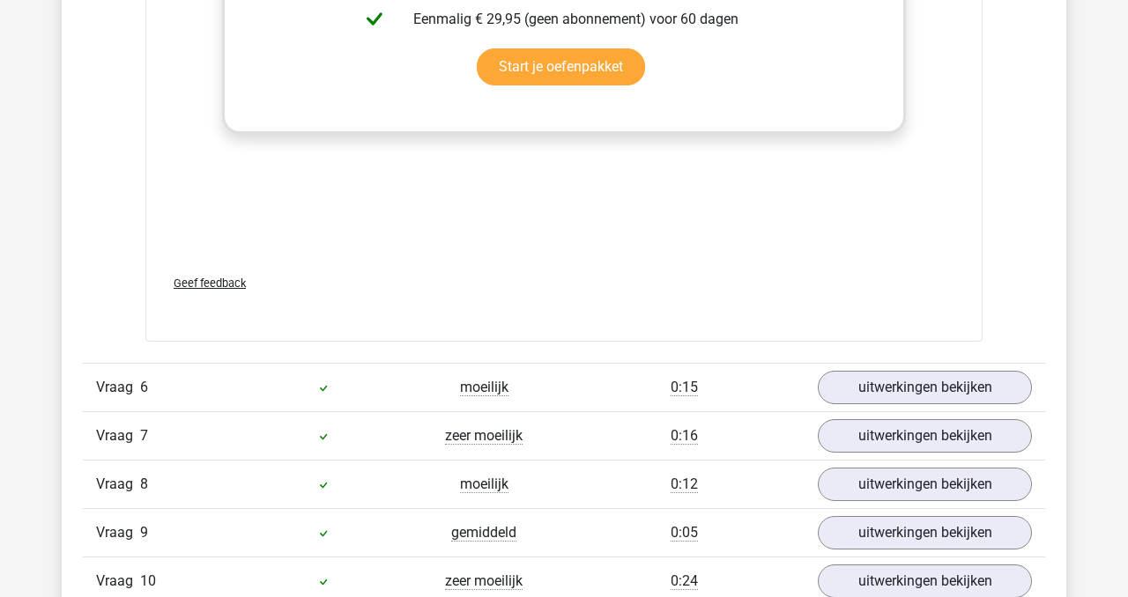
scroll to position [6112, 0]
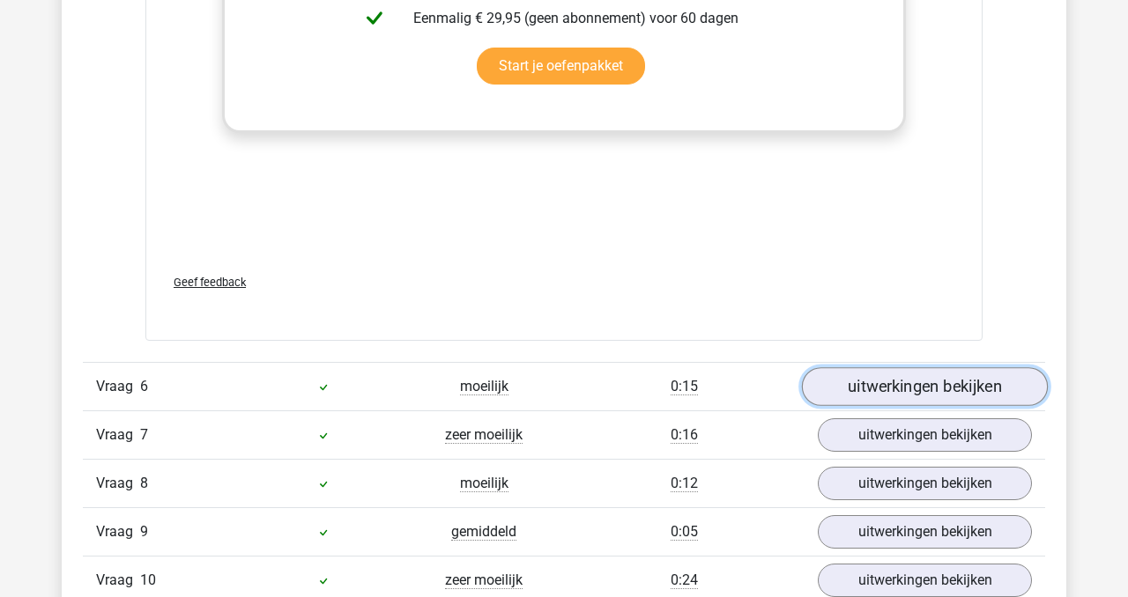
click at [870, 393] on link "uitwerkingen bekijken" at bounding box center [925, 386] width 246 height 39
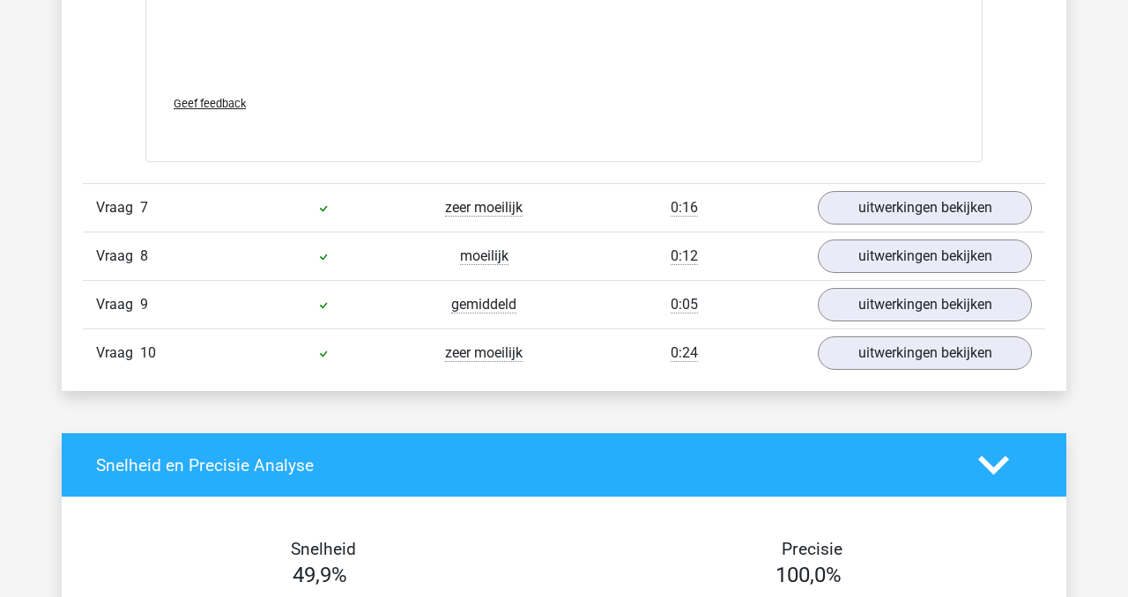
scroll to position [7310, 0]
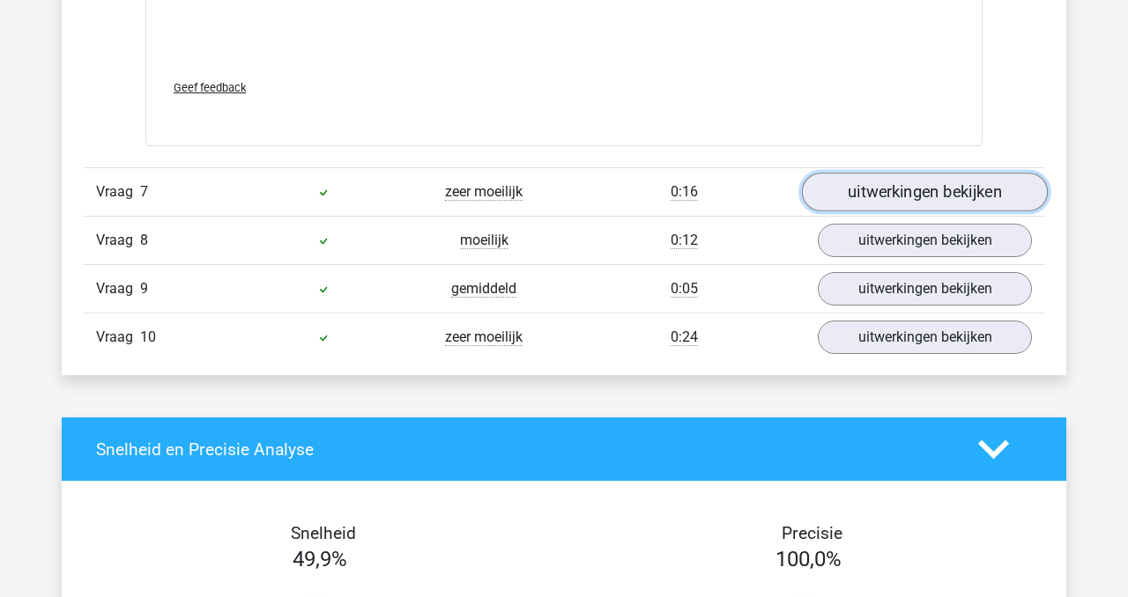
click at [911, 188] on link "uitwerkingen bekijken" at bounding box center [925, 192] width 246 height 39
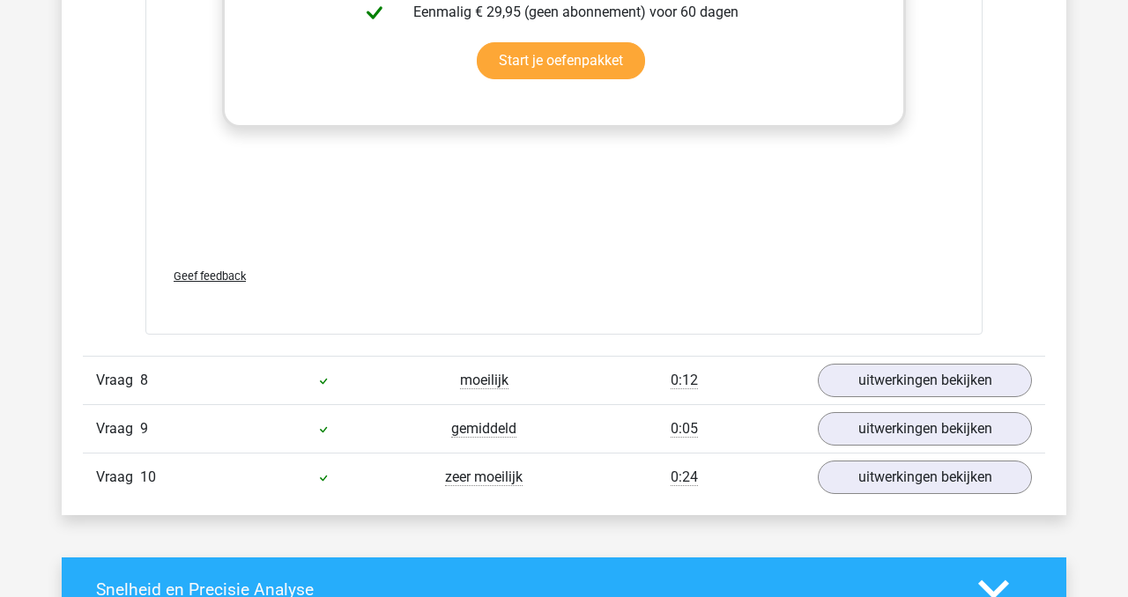
scroll to position [8140, 0]
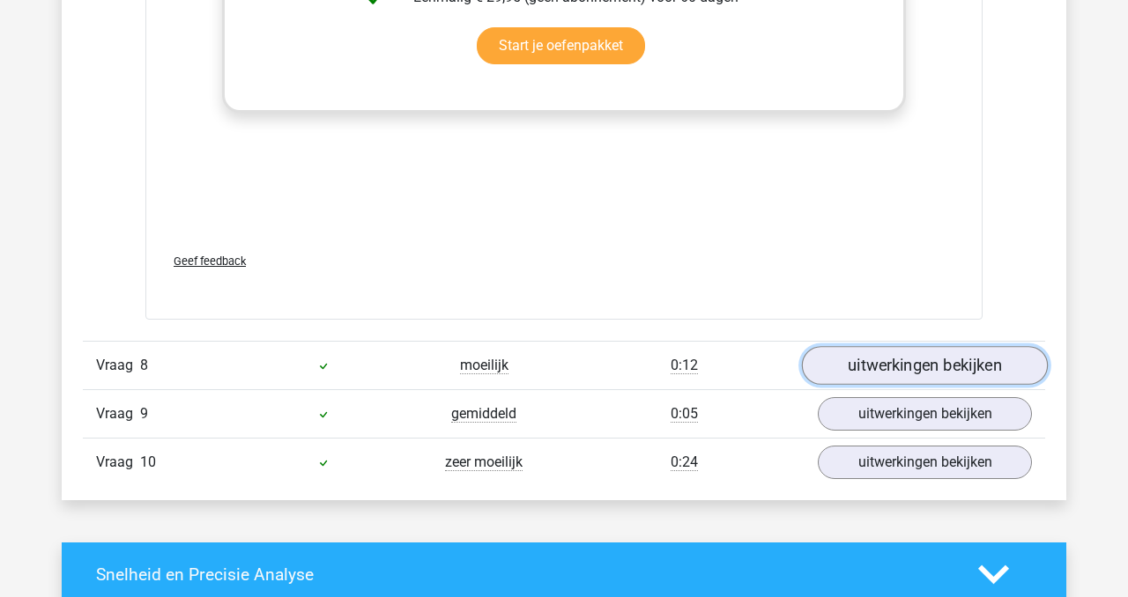
click at [855, 359] on link "uitwerkingen bekijken" at bounding box center [925, 366] width 246 height 39
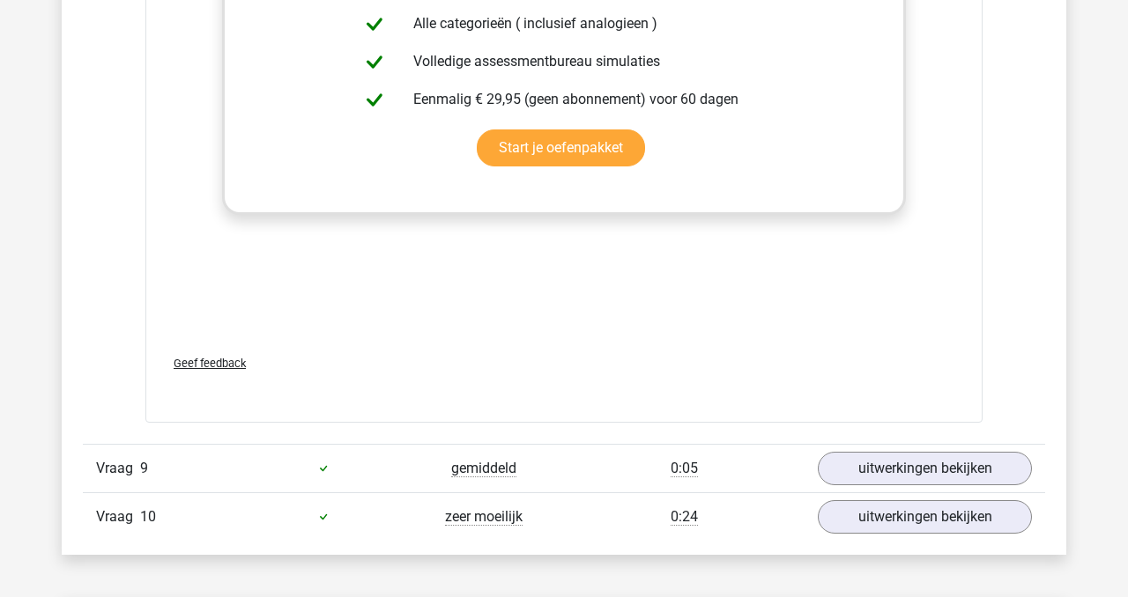
scroll to position [9022, 0]
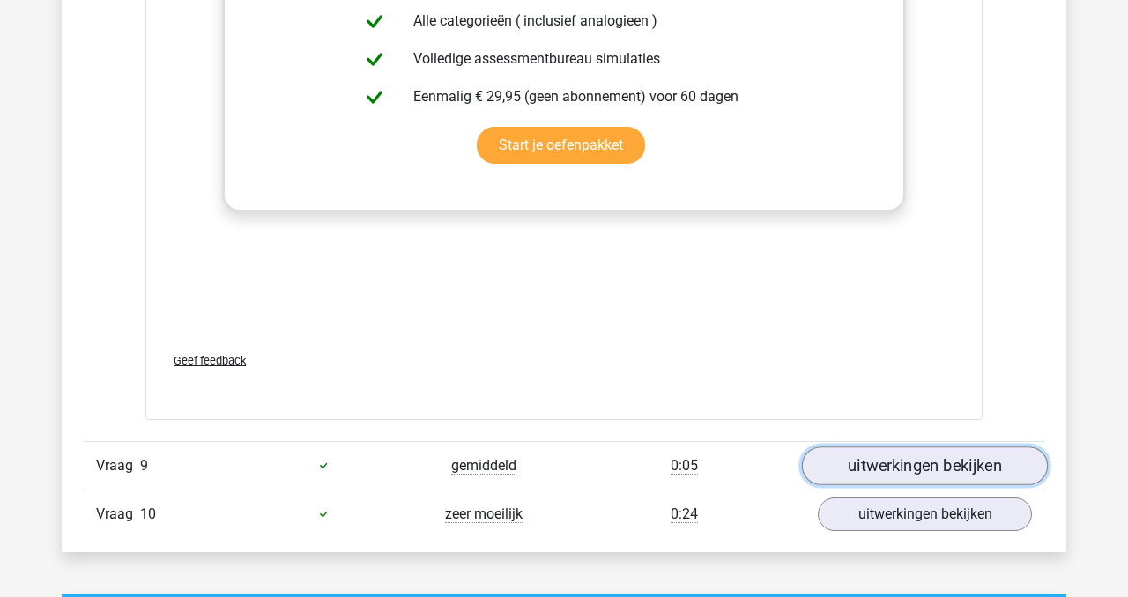
click at [874, 471] on link "uitwerkingen bekijken" at bounding box center [925, 466] width 246 height 39
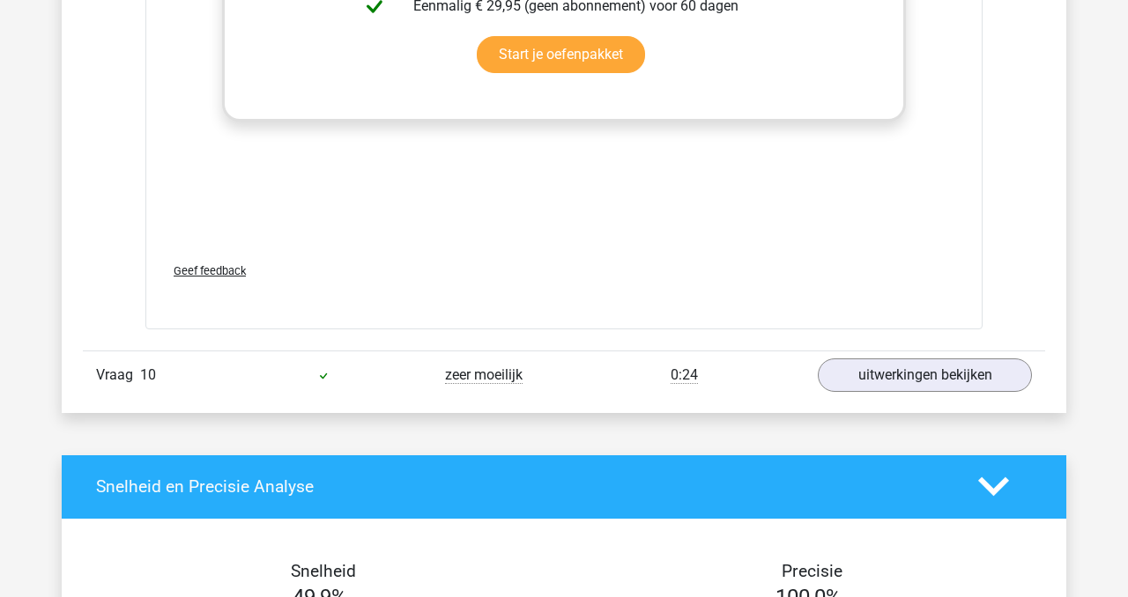
scroll to position [10102, 0]
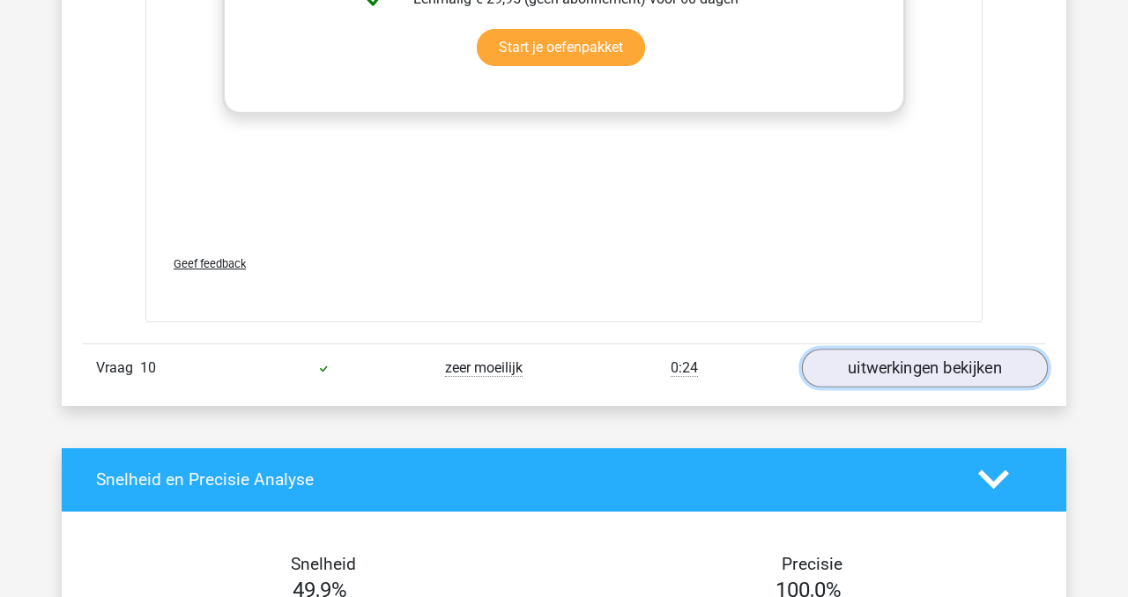
click at [877, 366] on link "uitwerkingen bekijken" at bounding box center [925, 368] width 246 height 39
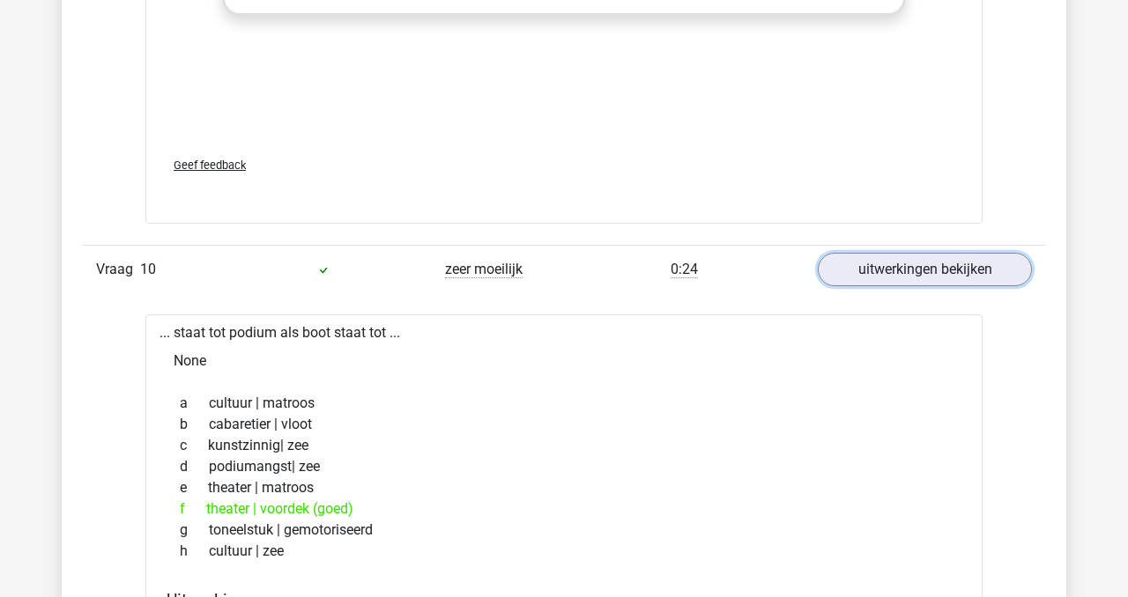
scroll to position [10195, 0]
